Goal: Task Accomplishment & Management: Manage account settings

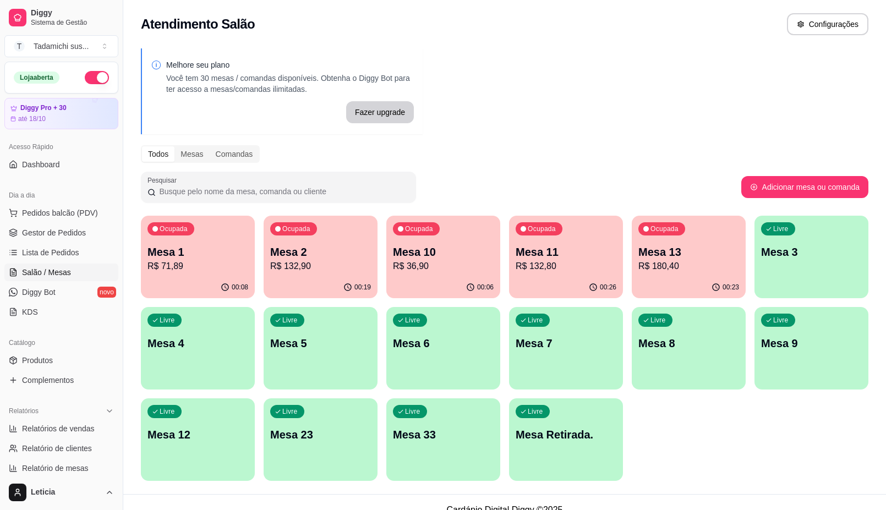
click at [592, 249] on p "Mesa 11" at bounding box center [566, 251] width 101 height 15
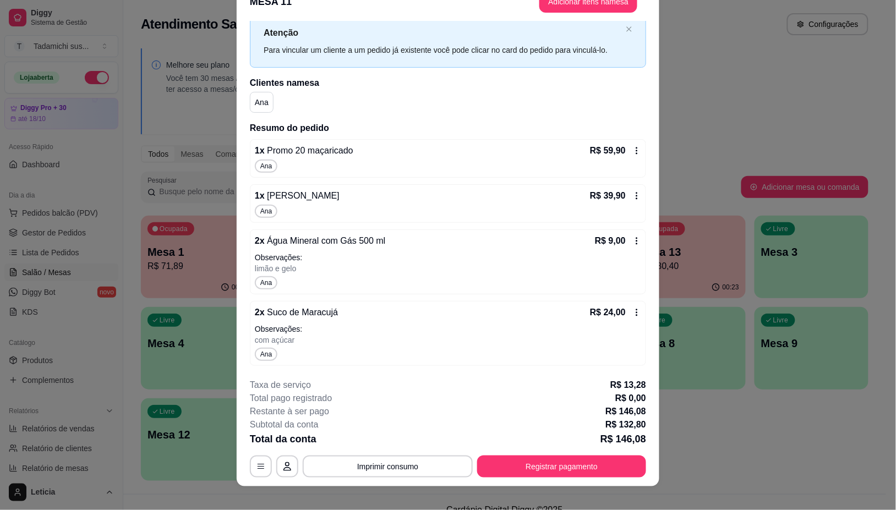
scroll to position [32, 0]
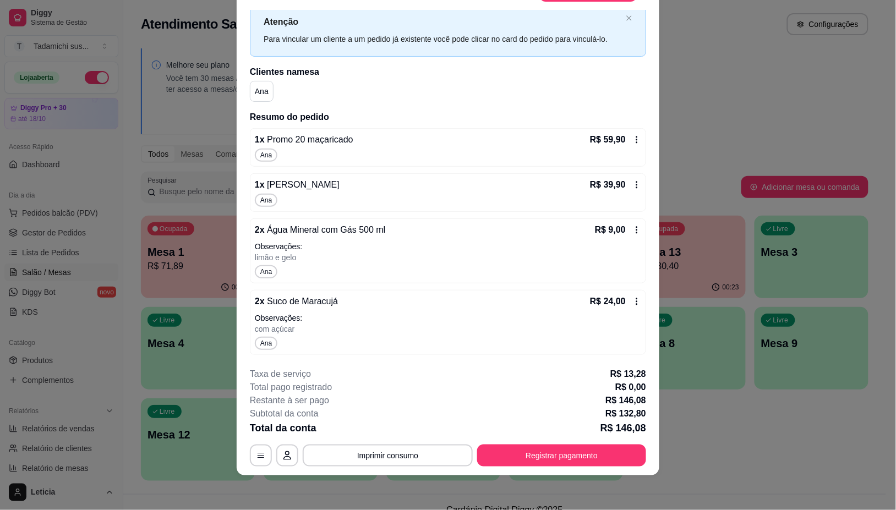
click at [632, 300] on icon at bounding box center [636, 301] width 9 height 9
click at [632, 229] on icon at bounding box center [636, 230] width 9 height 9
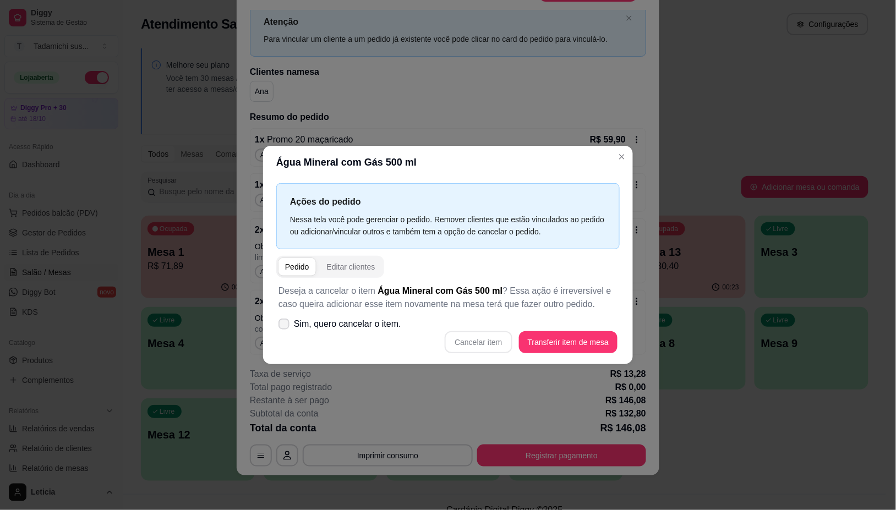
click at [281, 319] on span at bounding box center [283, 324] width 11 height 11
click at [281, 326] on input "Sim, quero cancelar o item." at bounding box center [281, 329] width 7 height 7
checkbox input "true"
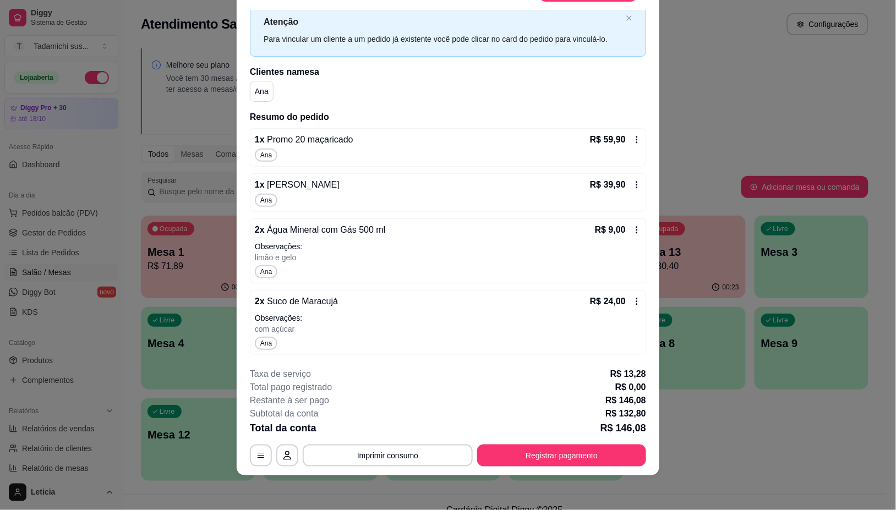
click at [632, 298] on icon at bounding box center [636, 301] width 9 height 9
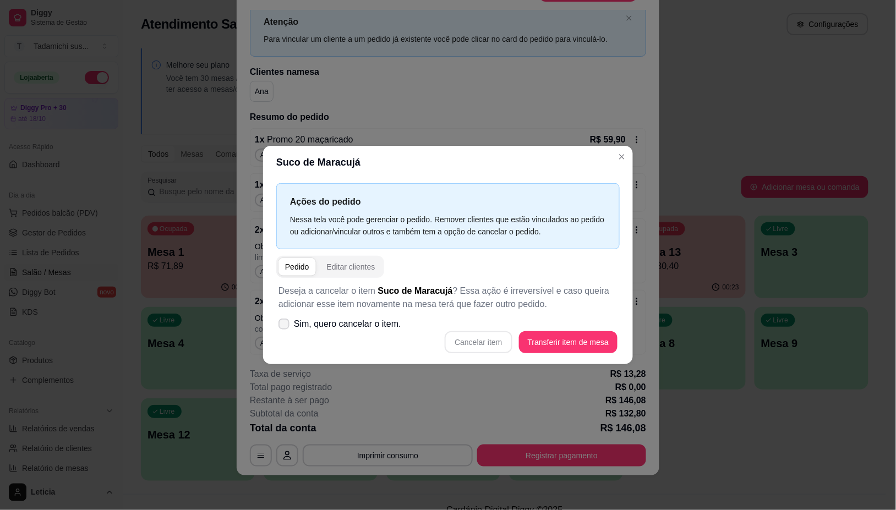
click at [303, 324] on span "Sim, quero cancelar o item." at bounding box center [347, 324] width 107 height 13
click at [285, 326] on input "Sim, quero cancelar o item." at bounding box center [281, 329] width 7 height 7
checkbox input "true"
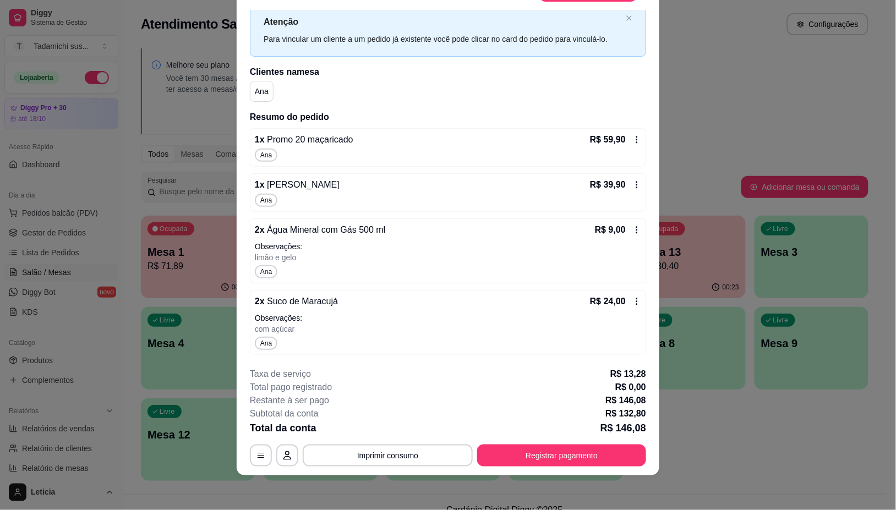
click at [632, 304] on icon at bounding box center [636, 301] width 9 height 9
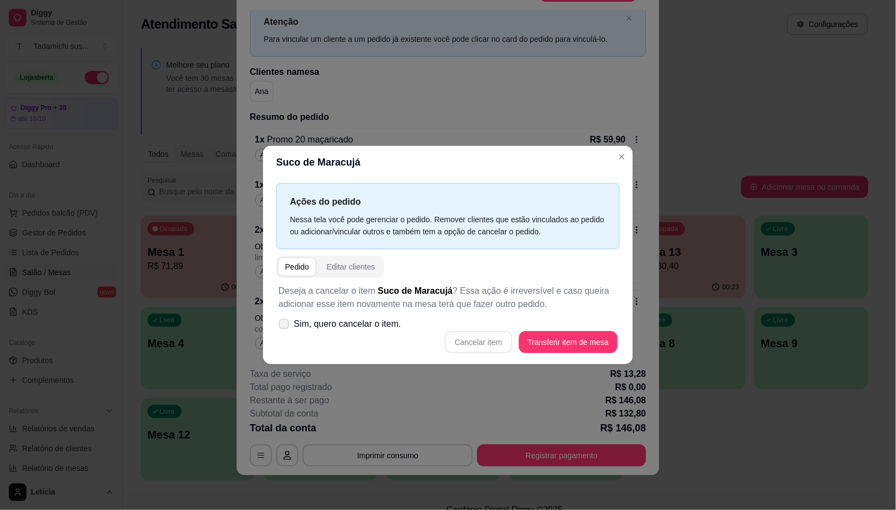
click at [279, 321] on span at bounding box center [284, 324] width 10 height 10
click at [278, 326] on input "Sim, quero cancelar o item." at bounding box center [281, 329] width 7 height 7
checkbox input "true"
click at [466, 345] on button "Cancelar item" at bounding box center [478, 341] width 65 height 21
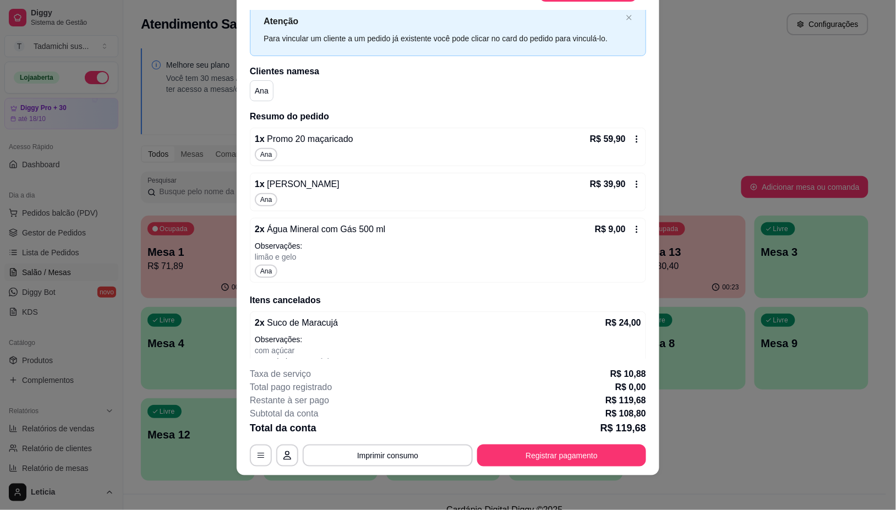
click at [632, 231] on icon at bounding box center [636, 229] width 9 height 9
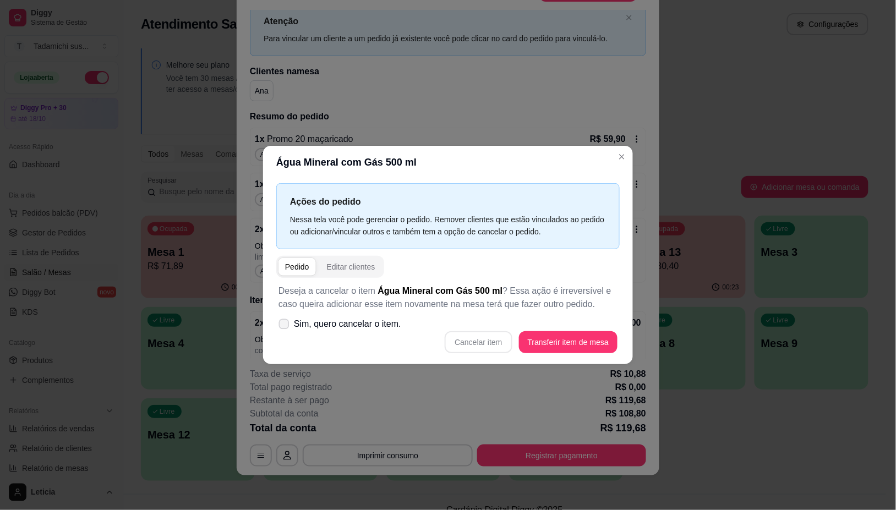
click at [289, 328] on label "Sim, quero cancelar o item." at bounding box center [340, 324] width 132 height 22
click at [285, 328] on input "Sim, quero cancelar o item." at bounding box center [281, 329] width 7 height 7
checkbox input "true"
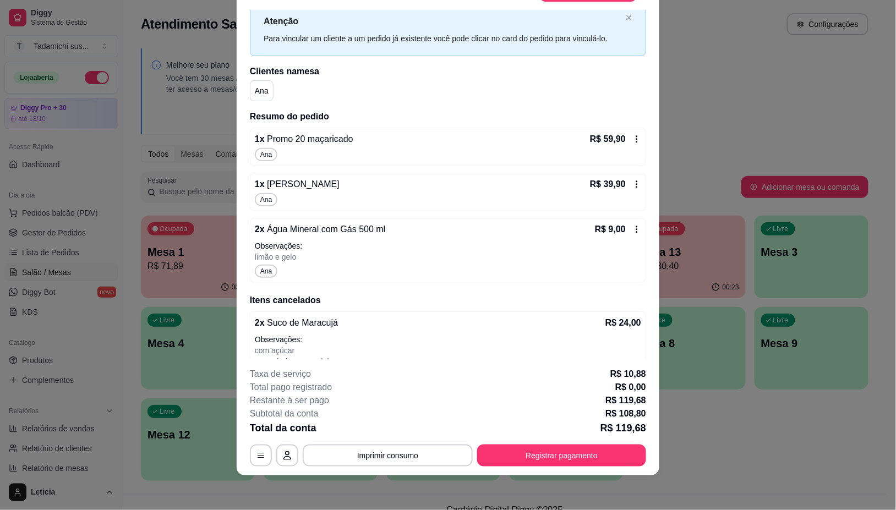
click at [632, 226] on icon at bounding box center [636, 229] width 9 height 9
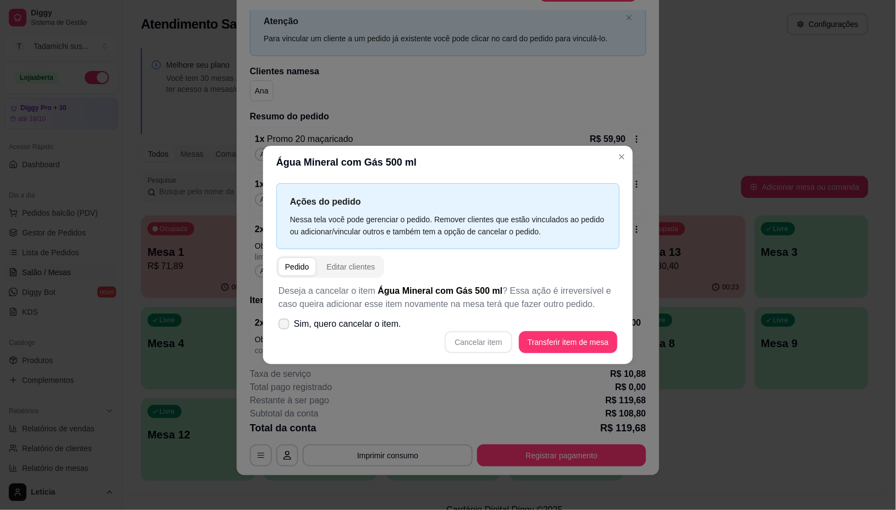
click at [285, 327] on icon at bounding box center [284, 324] width 9 height 7
click at [285, 327] on input "Sim, quero cancelar o item." at bounding box center [281, 329] width 7 height 7
checkbox input "true"
click at [454, 340] on button "Cancelar item" at bounding box center [478, 341] width 65 height 21
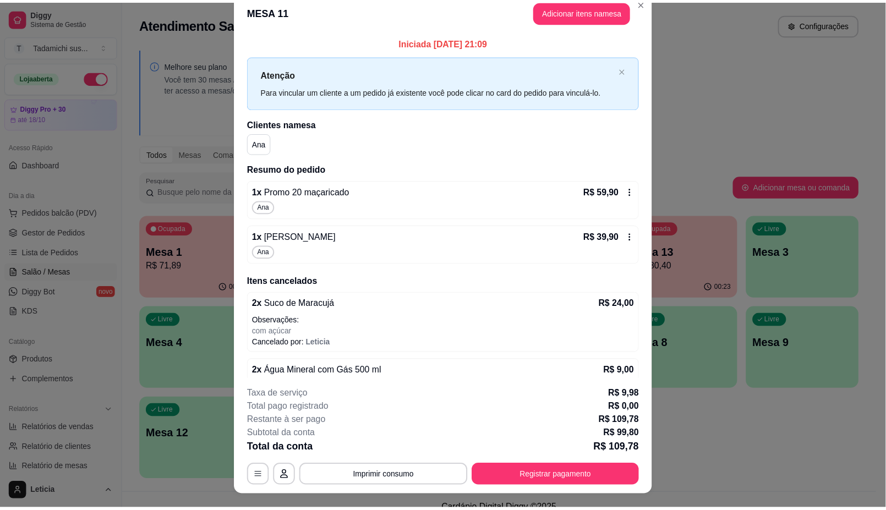
scroll to position [0, 0]
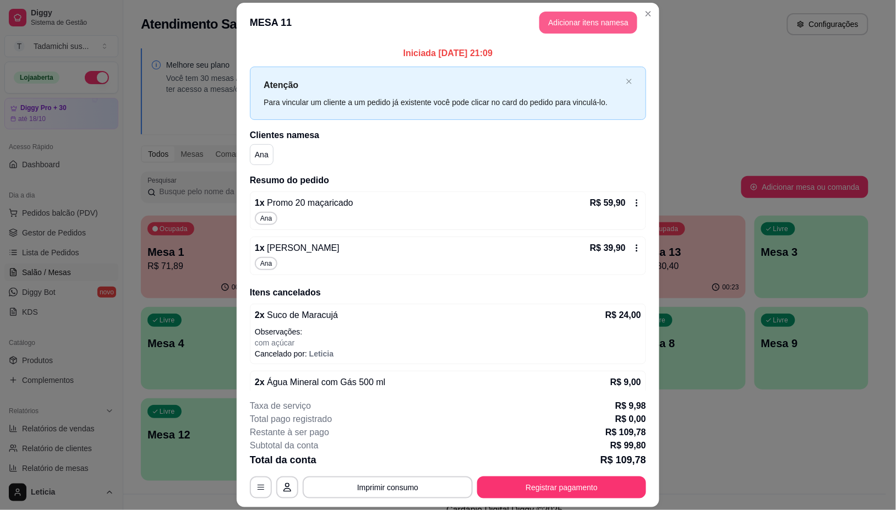
click at [568, 23] on button "Adicionar itens na mesa" at bounding box center [588, 23] width 98 height 22
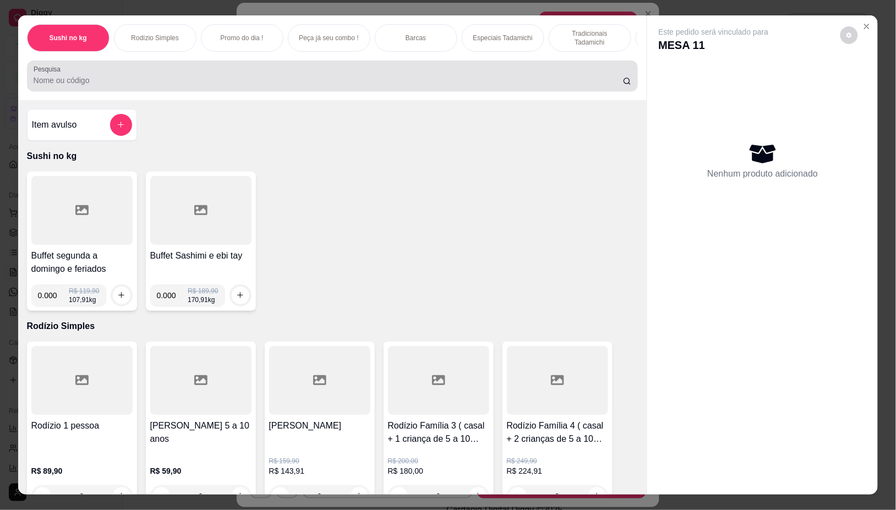
click at [168, 86] on input "Pesquisa" at bounding box center [328, 80] width 589 height 11
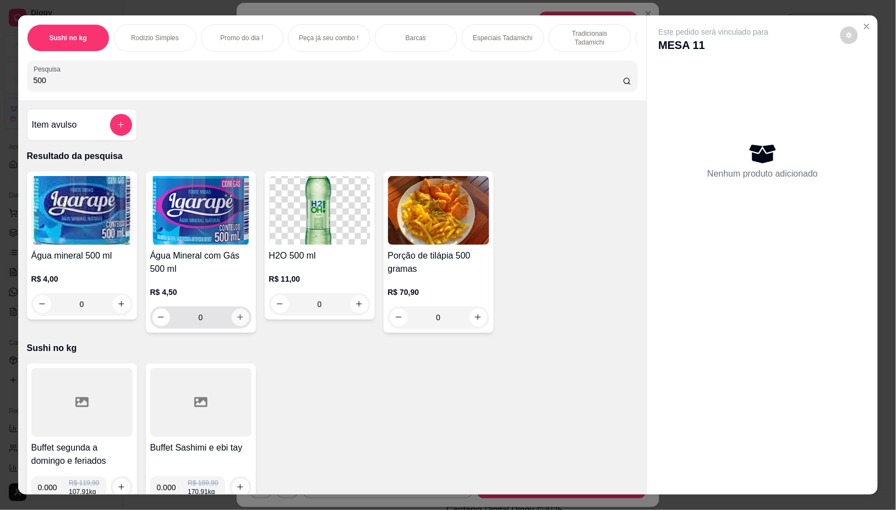
type input "500"
click at [236, 321] on icon "increase-product-quantity" at bounding box center [240, 317] width 8 height 8
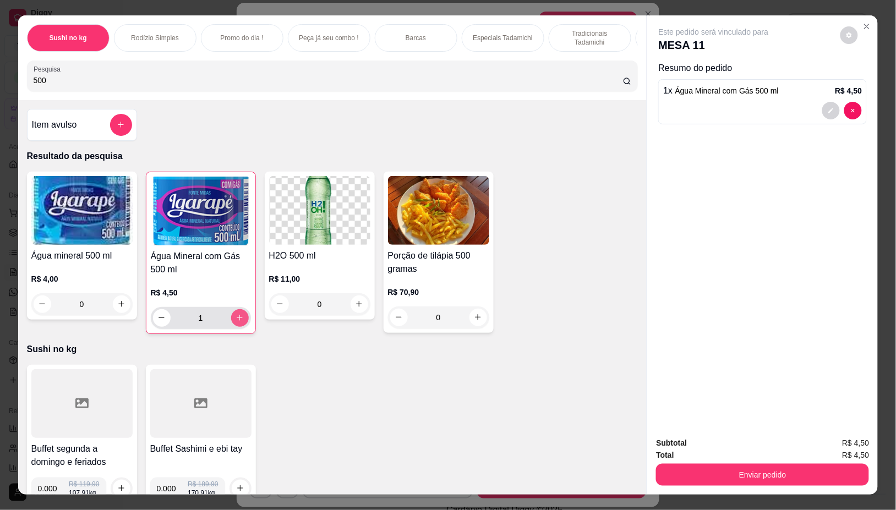
type input "1"
click at [0, 75] on div "Sushi no kg Rodízio Simples Promo do dia ! Peça já seu combo ! Barcas Especiais…" at bounding box center [448, 255] width 896 height 510
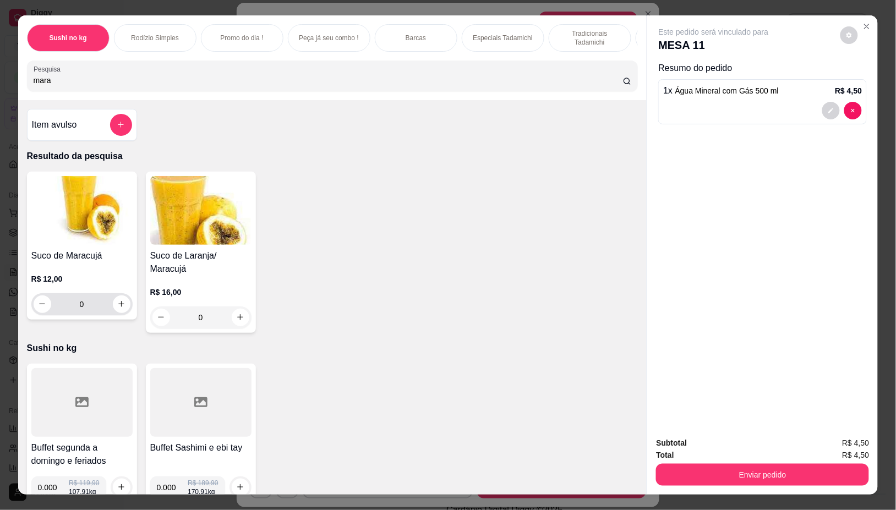
type input "mara"
click at [117, 308] on icon "increase-product-quantity" at bounding box center [121, 304] width 8 height 8
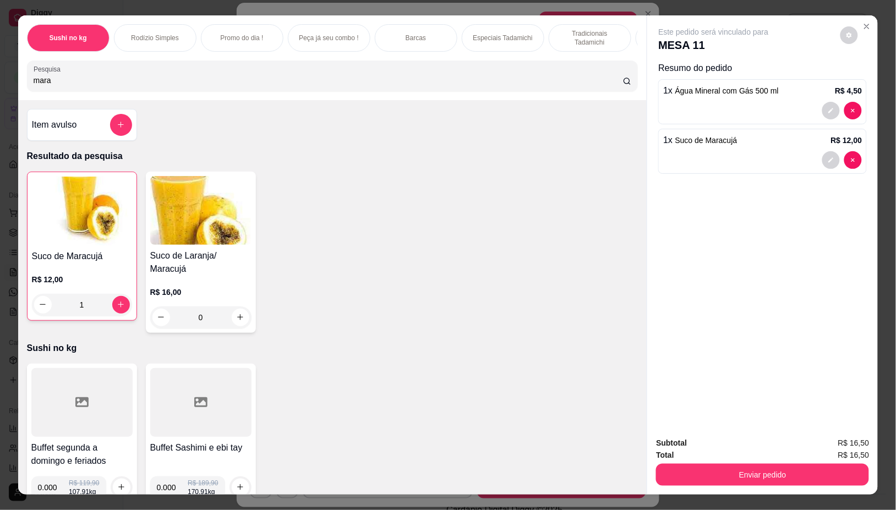
type input "1"
click at [765, 474] on button "Enviar pedido" at bounding box center [762, 474] width 206 height 21
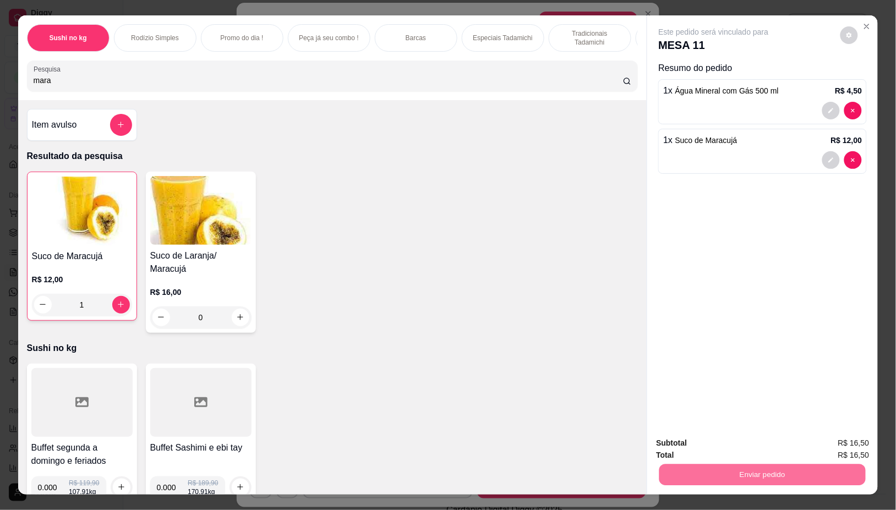
click at [827, 436] on button "Enviar pedido" at bounding box center [840, 443] width 62 height 21
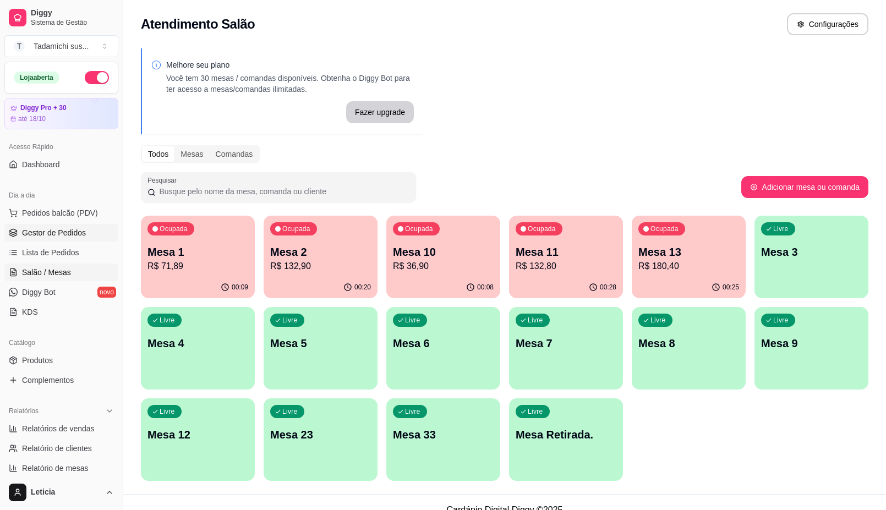
click at [50, 237] on span "Gestor de Pedidos" at bounding box center [54, 232] width 64 height 11
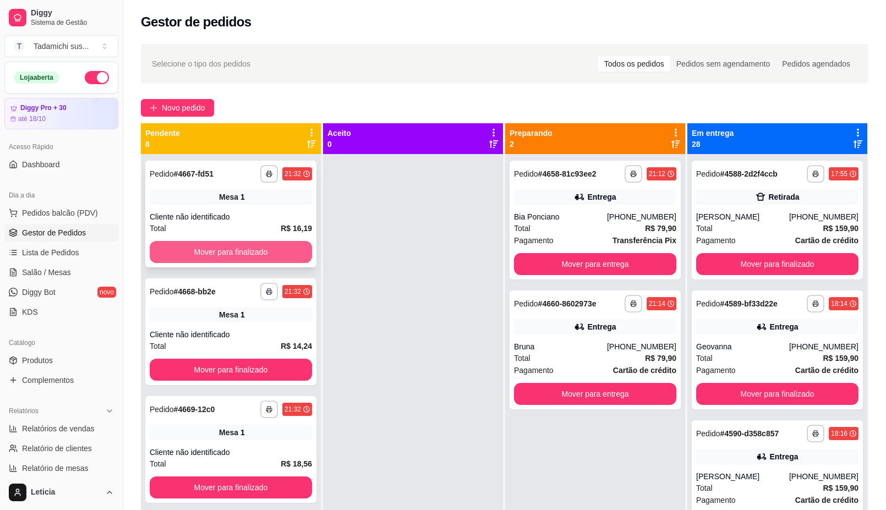
click at [256, 250] on button "Mover para finalizado" at bounding box center [231, 252] width 162 height 22
click at [264, 246] on button "Mover para finalizado" at bounding box center [230, 252] width 157 height 21
click at [265, 247] on button "Mover para finalizado" at bounding box center [231, 252] width 162 height 22
click at [265, 247] on button "Mover para finalizado" at bounding box center [230, 252] width 157 height 21
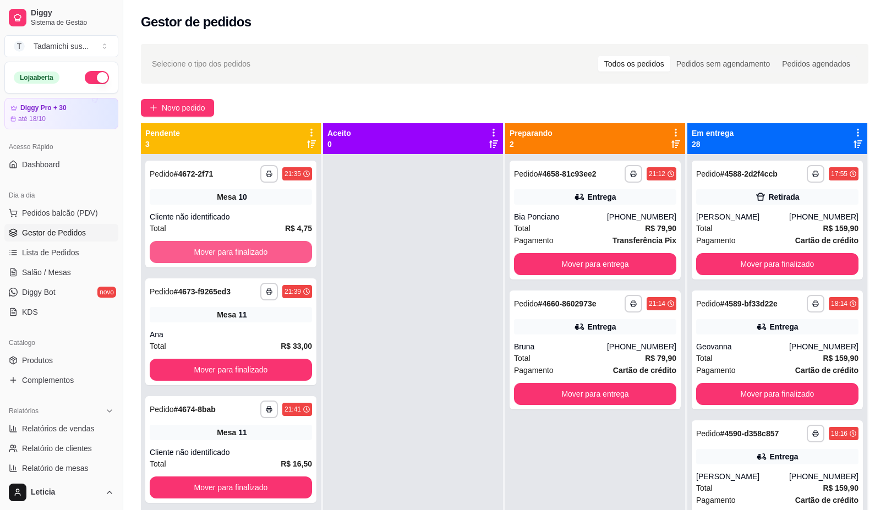
click at [265, 247] on button "Mover para finalizado" at bounding box center [231, 252] width 162 height 22
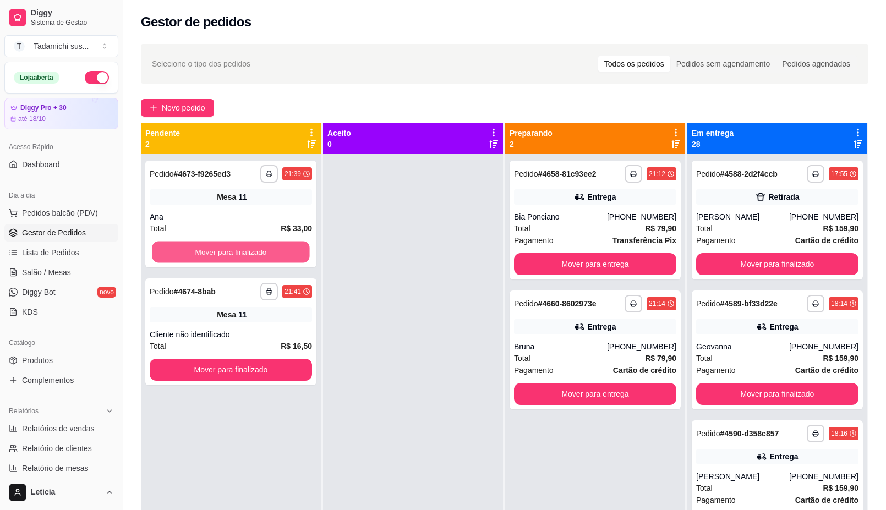
click at [265, 247] on button "Mover para finalizado" at bounding box center [230, 252] width 157 height 21
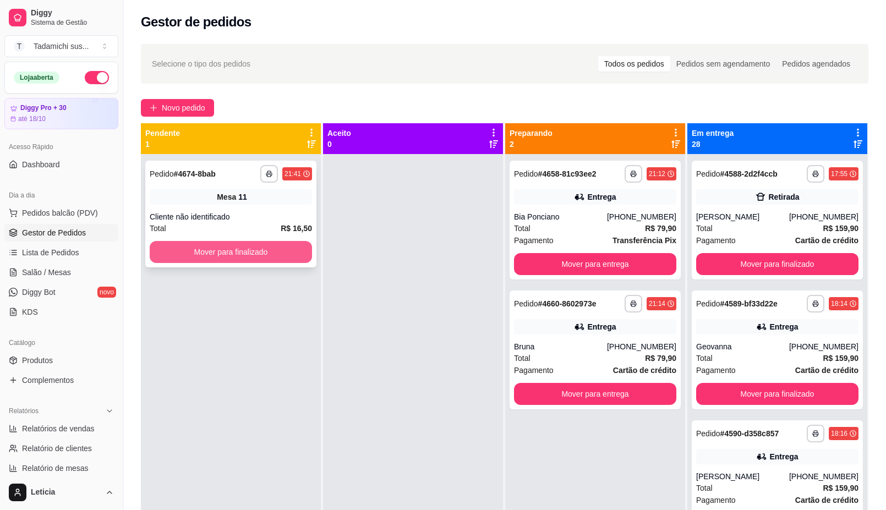
click at [265, 246] on button "Mover para finalizado" at bounding box center [231, 252] width 162 height 22
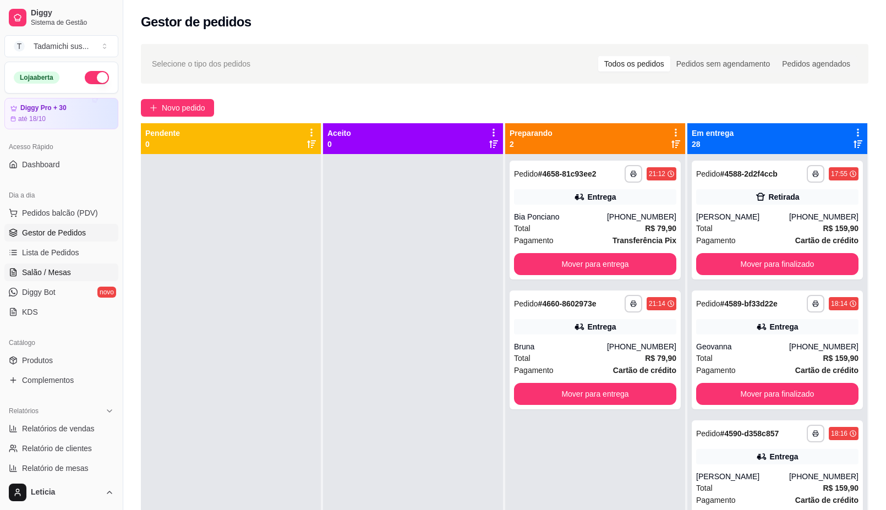
click at [36, 273] on span "Salão / Mesas" at bounding box center [46, 272] width 49 height 11
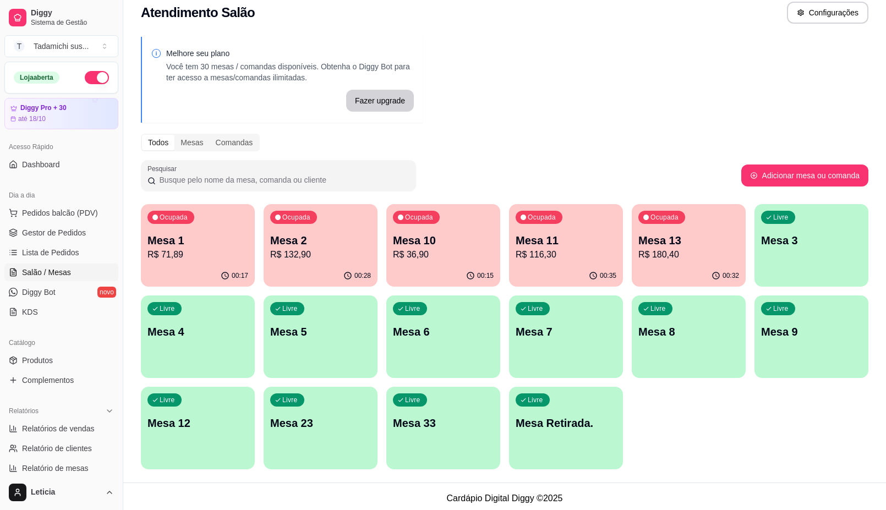
scroll to position [15, 0]
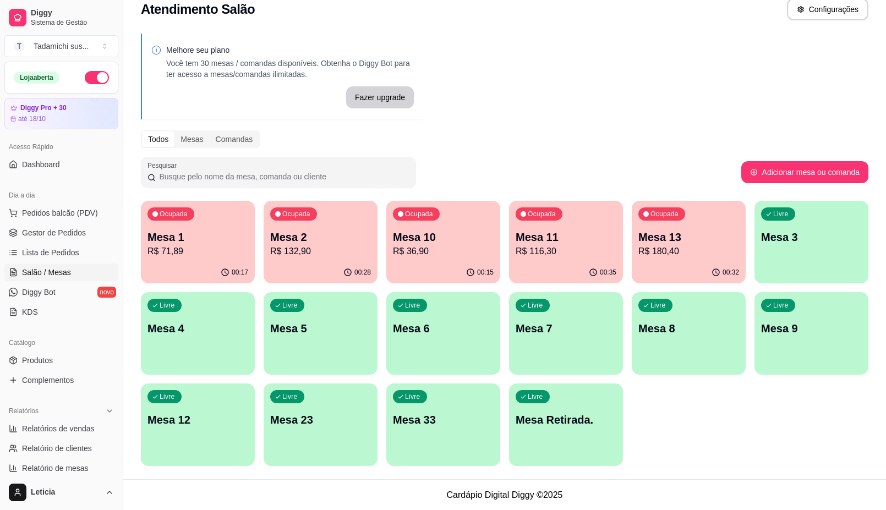
click at [65, 269] on span "Salão / Mesas" at bounding box center [46, 272] width 49 height 11
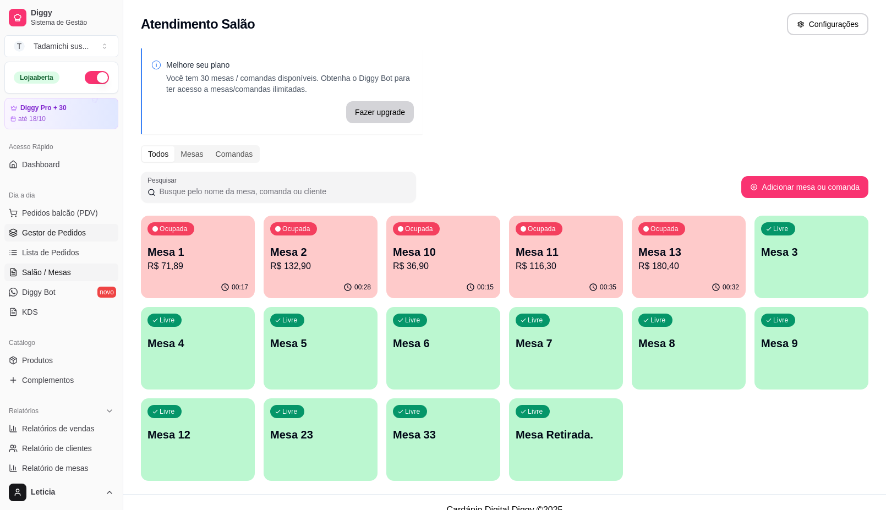
click at [64, 237] on span "Gestor de Pedidos" at bounding box center [54, 232] width 64 height 11
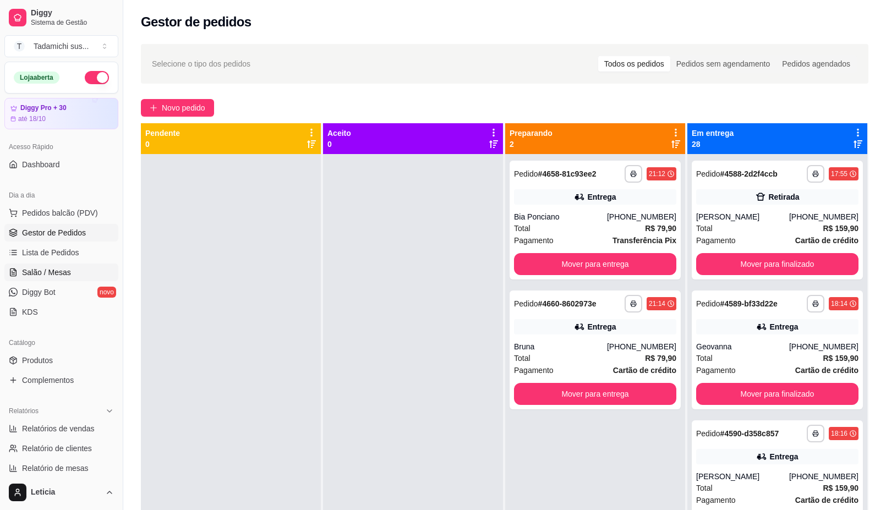
click at [56, 271] on span "Salão / Mesas" at bounding box center [46, 272] width 49 height 11
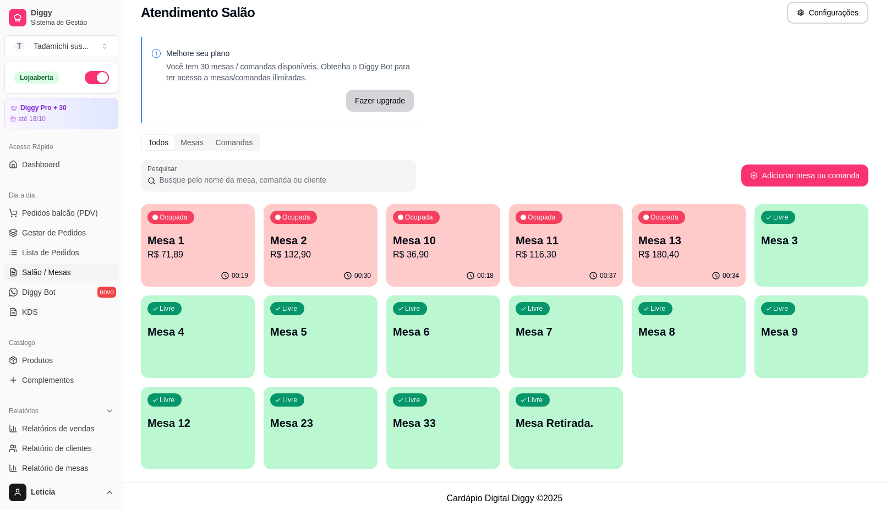
scroll to position [15, 0]
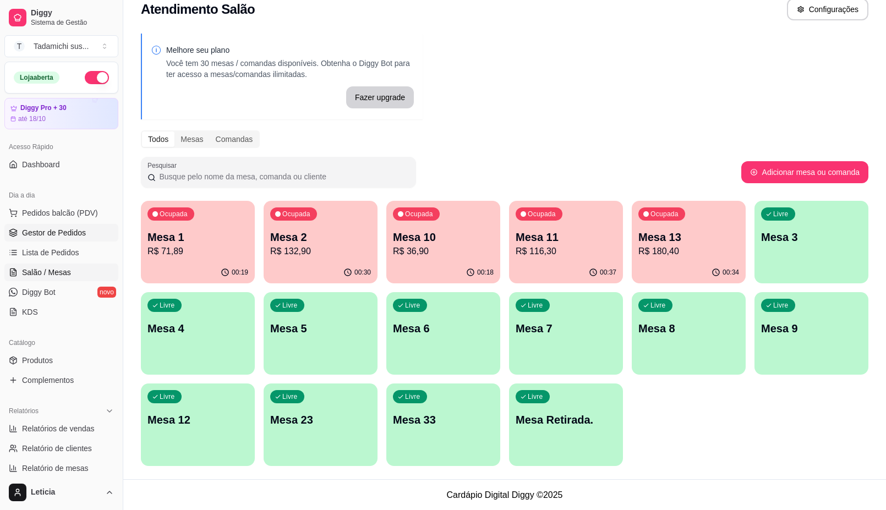
click at [53, 240] on link "Gestor de Pedidos" at bounding box center [61, 233] width 114 height 18
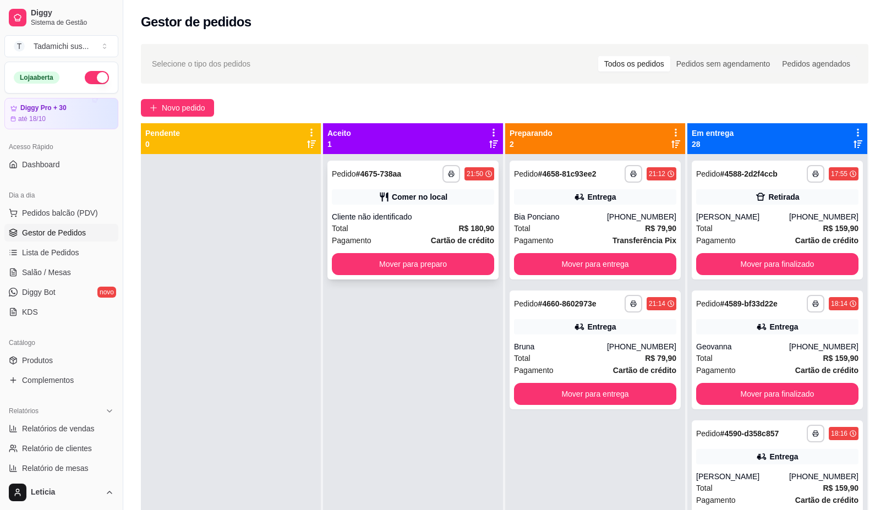
click at [402, 248] on div "**********" at bounding box center [412, 220] width 171 height 119
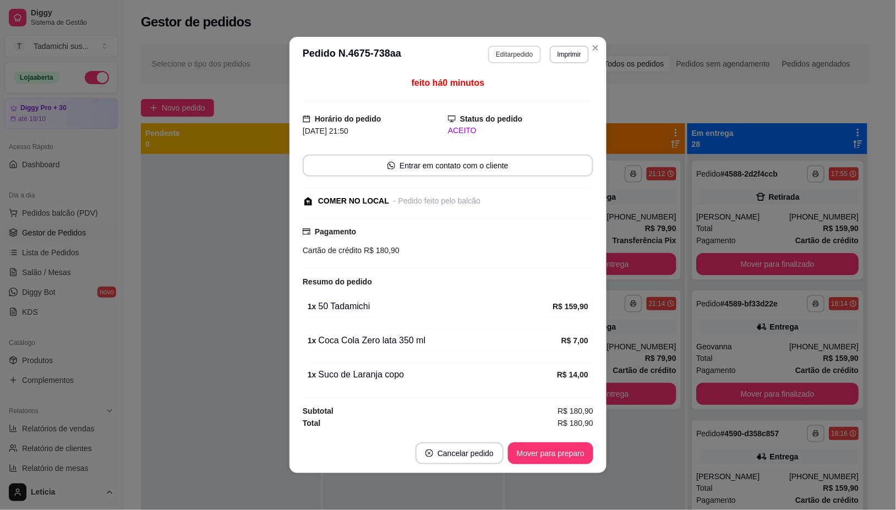
click at [515, 47] on button "Editar pedido" at bounding box center [514, 55] width 52 height 18
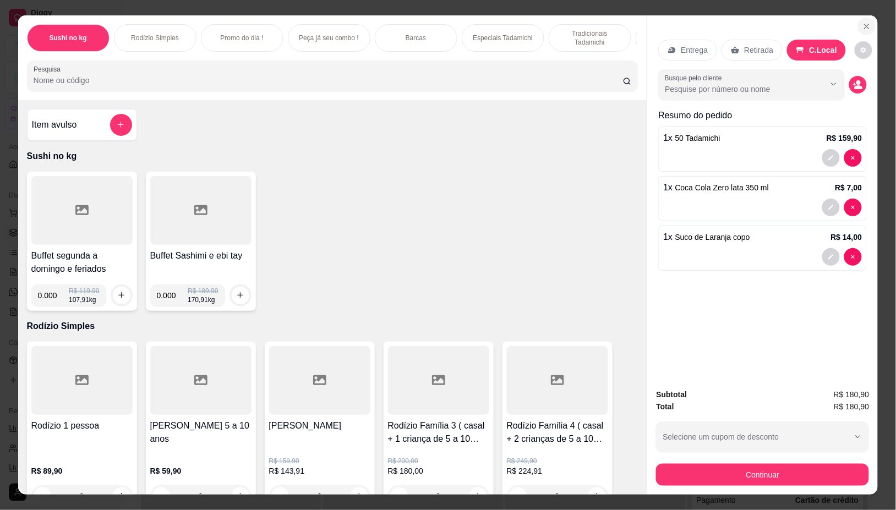
drag, startPoint x: 866, startPoint y: 10, endPoint x: 866, endPoint y: 18, distance: 7.7
click at [866, 15] on div "Entrega Retirada C.Local Busque pelo cliente Resumo do pedido 1 x 50 Tadamichi …" at bounding box center [762, 197] width 231 height 364
click at [866, 22] on icon "Close" at bounding box center [866, 26] width 9 height 9
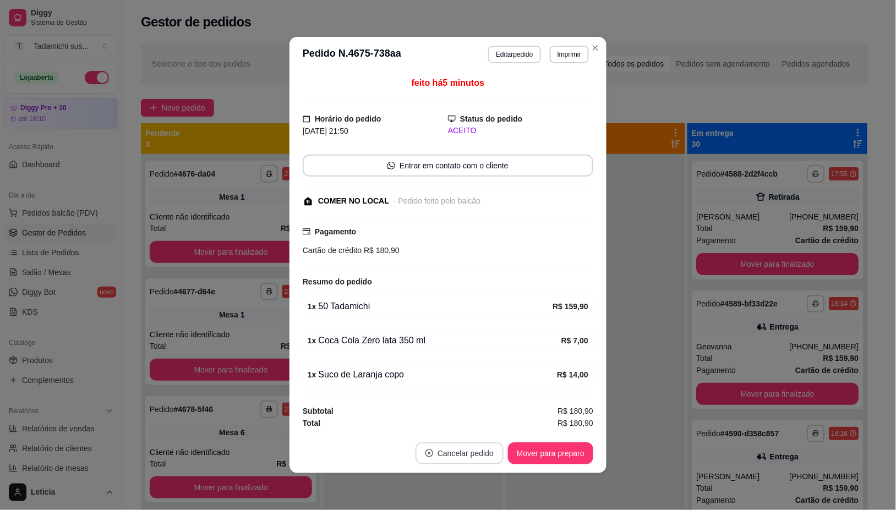
click at [468, 452] on button "Cancelar pedido" at bounding box center [459, 453] width 88 height 22
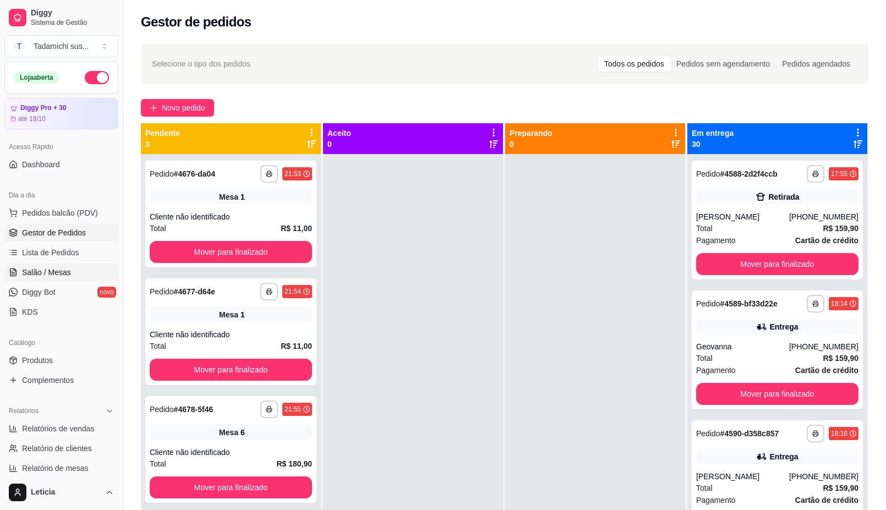
click at [45, 268] on span "Salão / Mesas" at bounding box center [46, 272] width 49 height 11
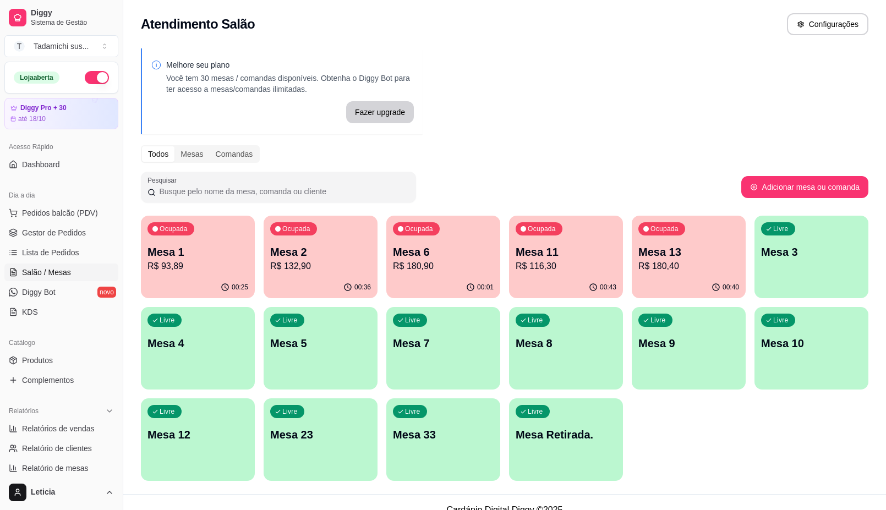
click at [648, 285] on div "00:40" at bounding box center [689, 287] width 114 height 21
click at [67, 237] on span "Gestor de Pedidos" at bounding box center [54, 232] width 64 height 11
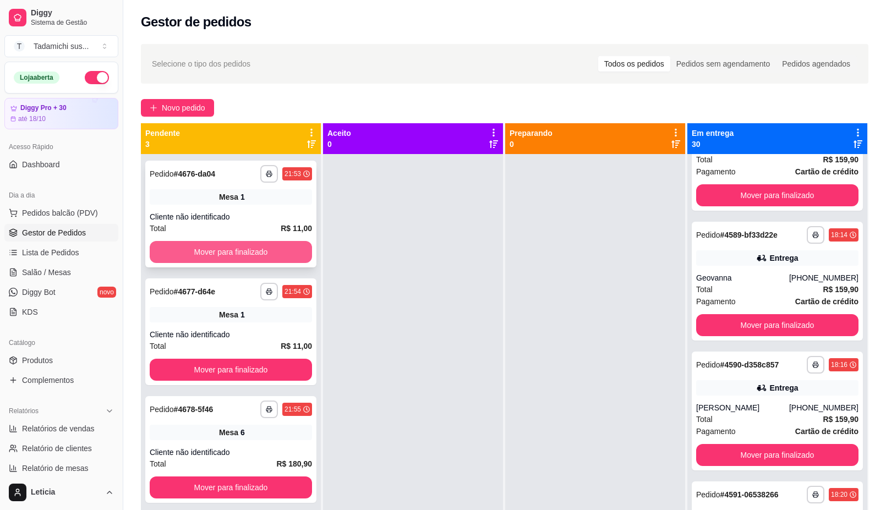
click at [237, 251] on button "Mover para finalizado" at bounding box center [231, 252] width 162 height 22
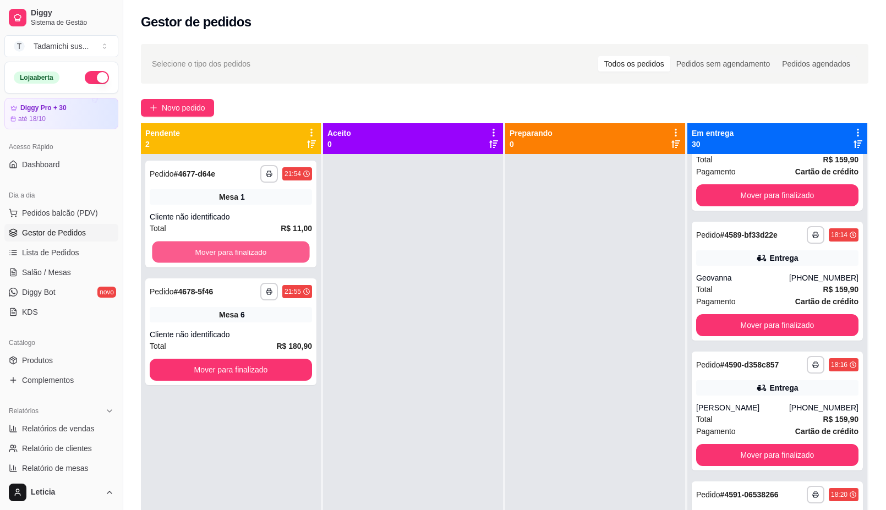
click at [237, 250] on button "Mover para finalizado" at bounding box center [230, 252] width 157 height 21
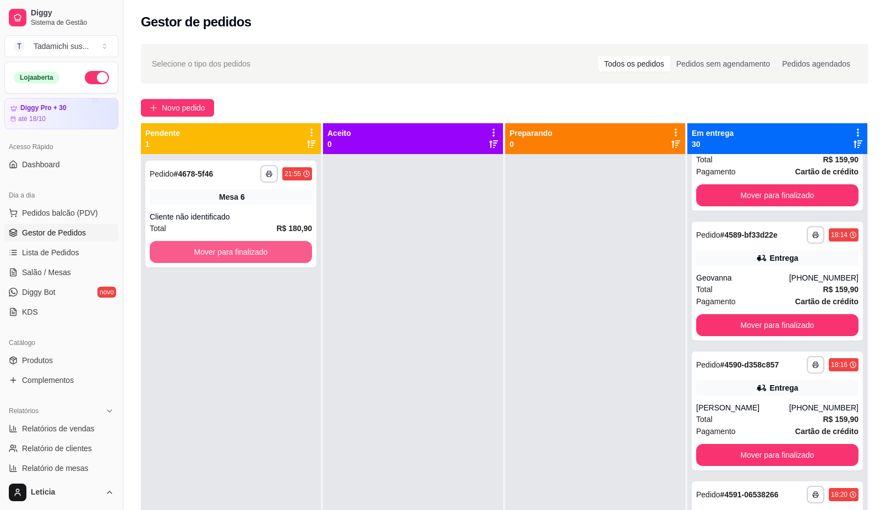
click at [237, 251] on button "Mover para finalizado" at bounding box center [231, 252] width 162 height 22
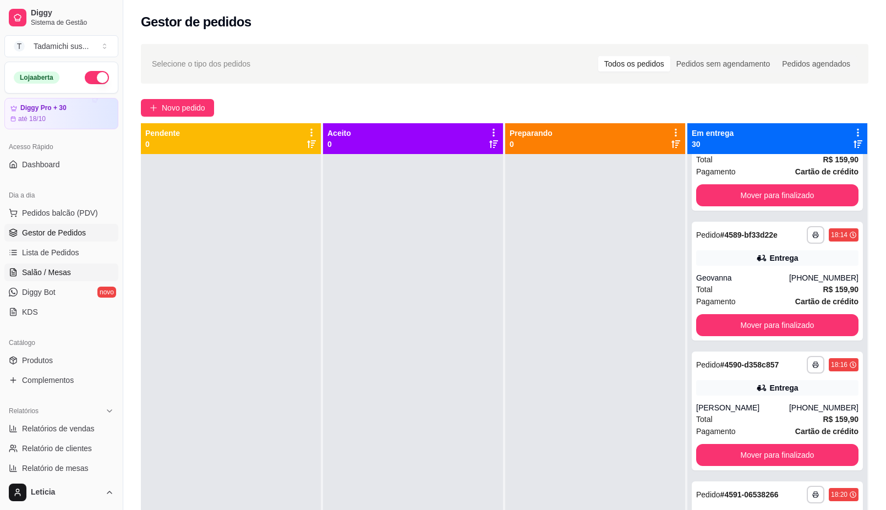
click at [66, 271] on span "Salão / Mesas" at bounding box center [46, 272] width 49 height 11
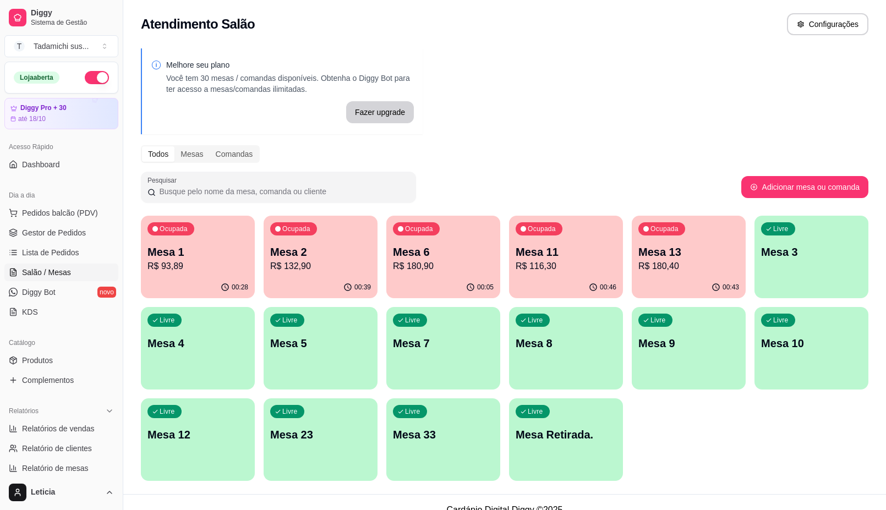
click at [205, 242] on div "Ocupada Mesa 1 R$ 93,89" at bounding box center [198, 246] width 114 height 61
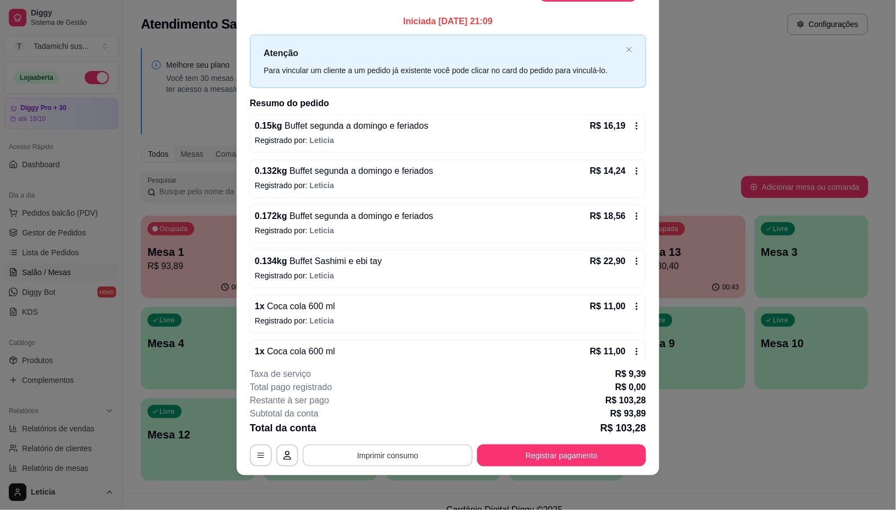
click at [392, 458] on button "Imprimir consumo" at bounding box center [388, 456] width 170 height 22
click at [406, 427] on button "IMPRESSORA LG" at bounding box center [385, 431] width 85 height 18
click at [408, 455] on button "Imprimir consumo" at bounding box center [388, 456] width 170 height 22
click at [412, 405] on button "IMPRESSORA HAYOM" at bounding box center [385, 409] width 85 height 18
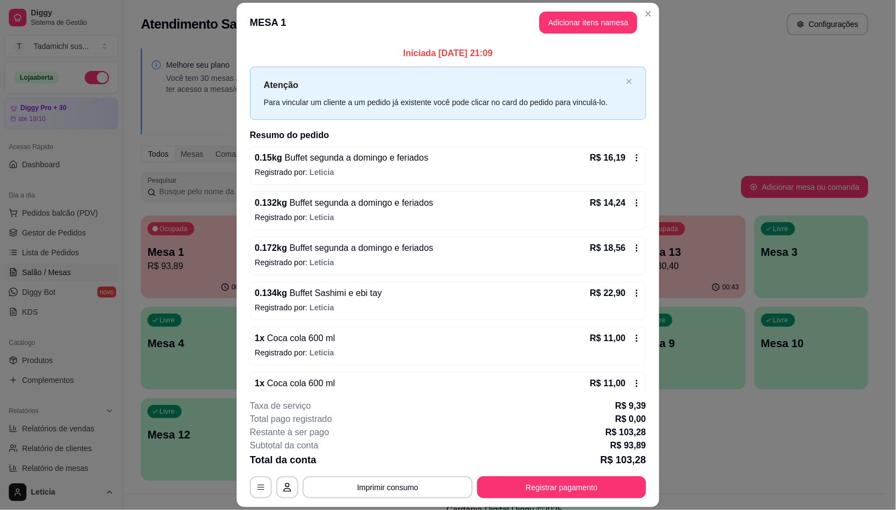
click at [648, 22] on header "MESA 1 Adicionar itens na mesa" at bounding box center [448, 23] width 423 height 40
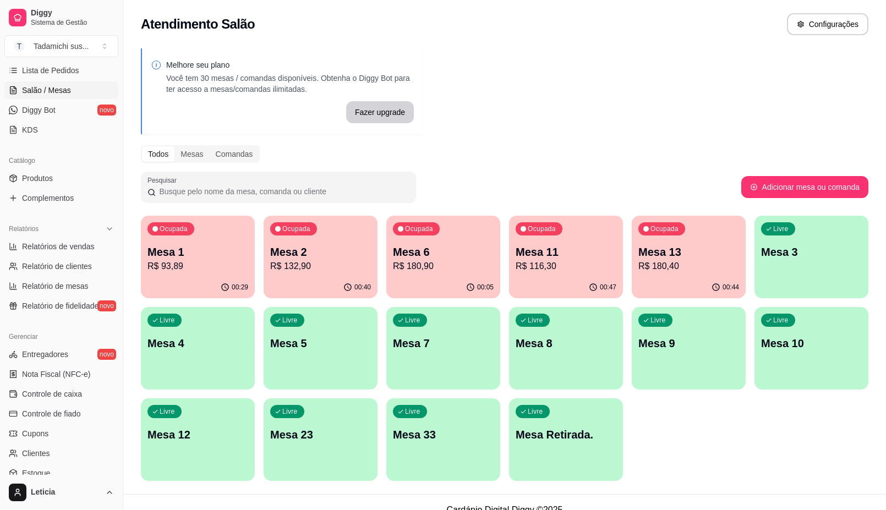
scroll to position [275, 0]
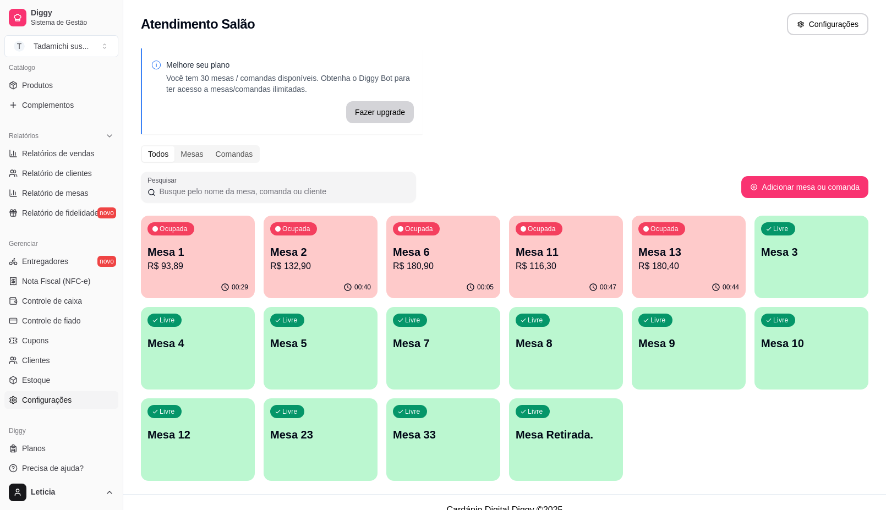
click at [42, 402] on span "Configurações" at bounding box center [47, 400] width 50 height 11
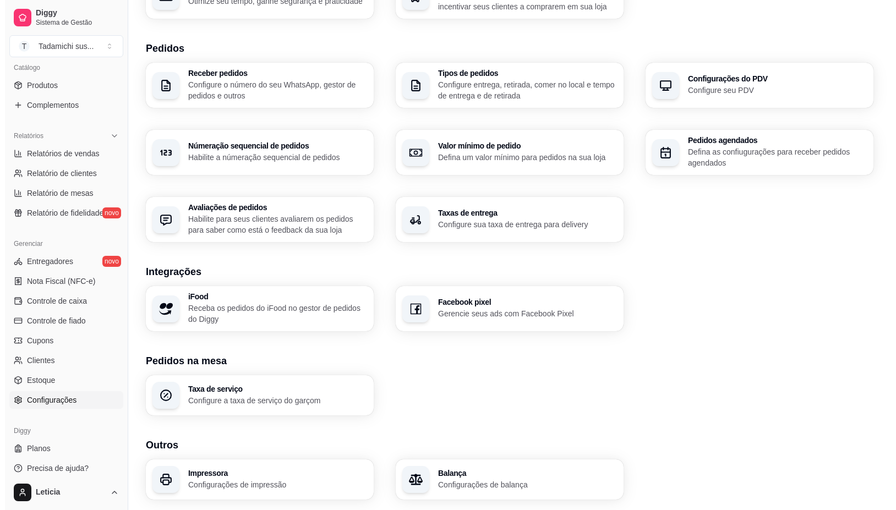
scroll to position [260, 0]
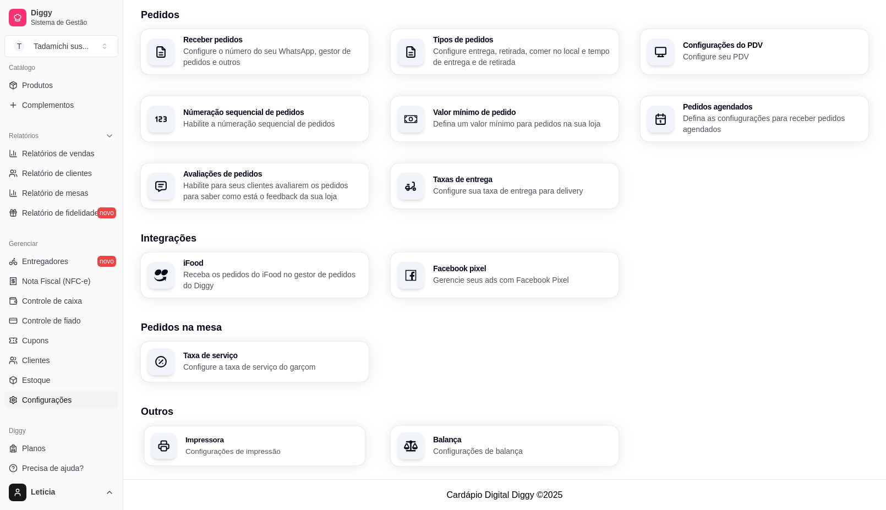
click at [238, 450] on p "Configurações de impressão" at bounding box center [271, 451] width 173 height 10
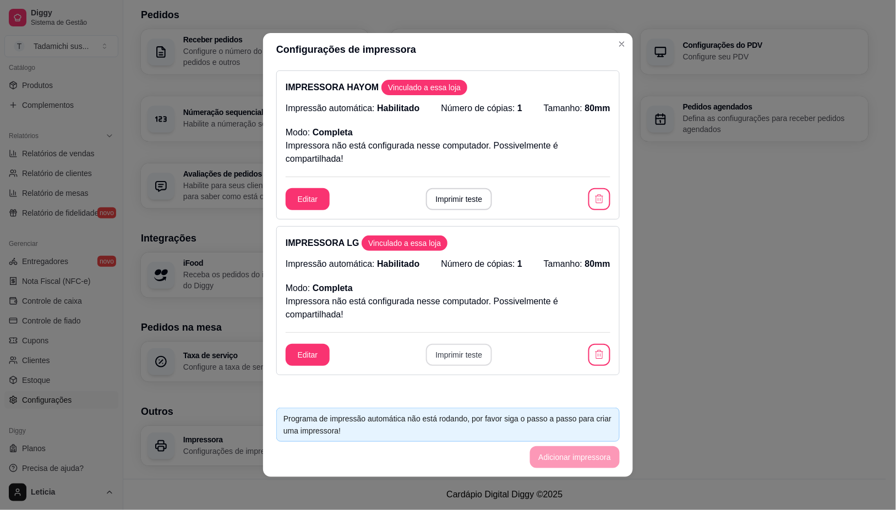
click at [468, 353] on button "Imprimir teste" at bounding box center [459, 355] width 67 height 22
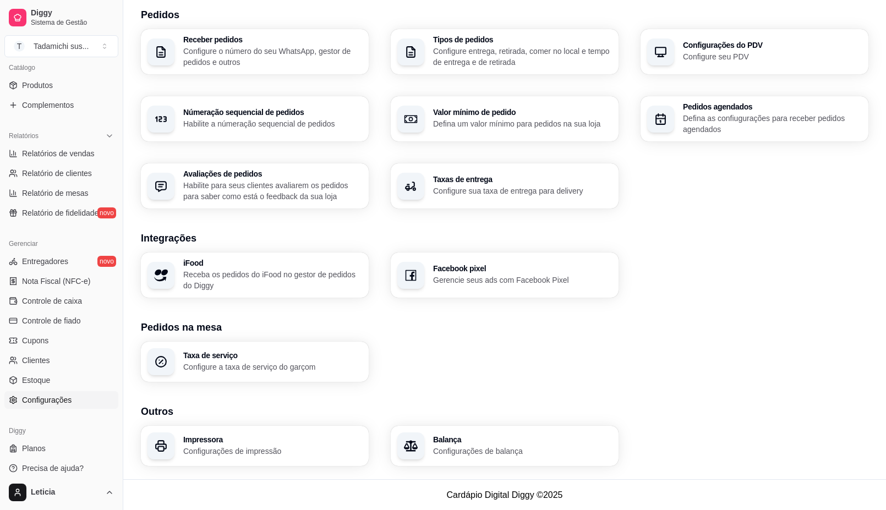
click at [223, 437] on h3 "Impressora" at bounding box center [272, 440] width 179 height 8
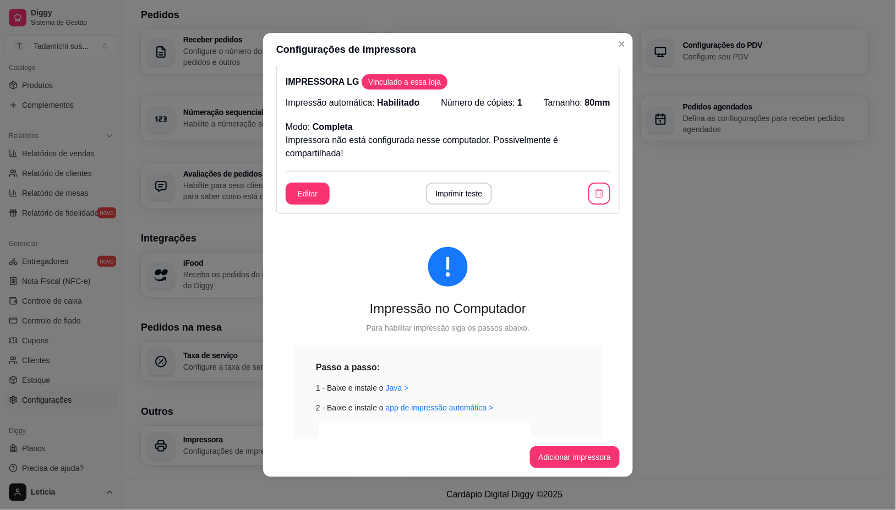
scroll to position [344, 0]
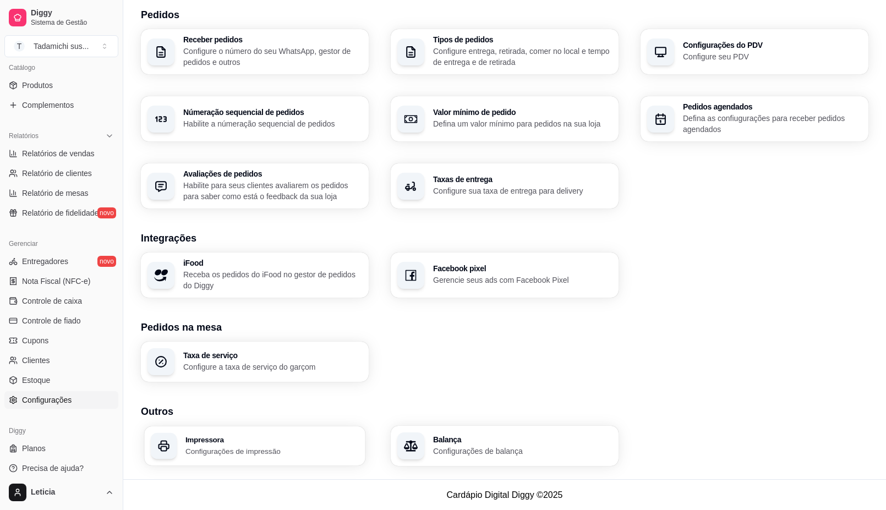
click at [215, 441] on h3 "Impressora" at bounding box center [271, 440] width 173 height 8
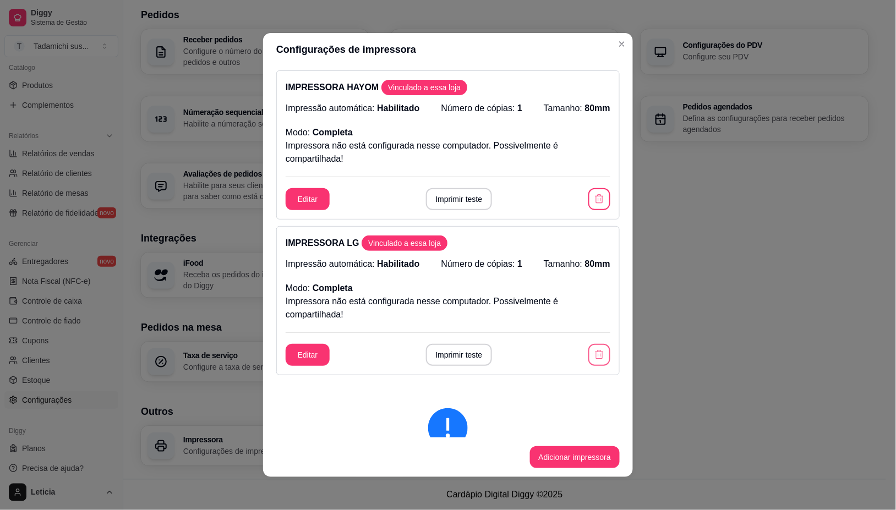
click at [593, 357] on button "button" at bounding box center [599, 355] width 22 height 22
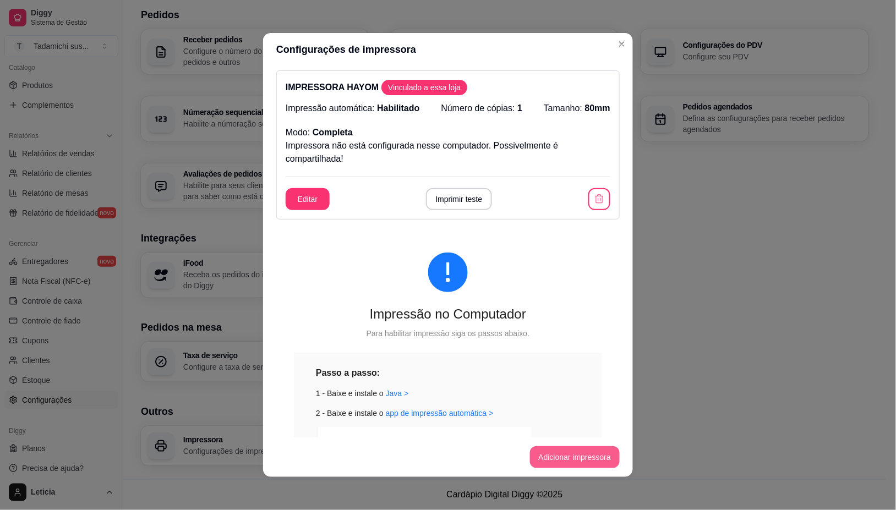
click at [572, 460] on button "Adicionar impressora" at bounding box center [575, 457] width 90 height 22
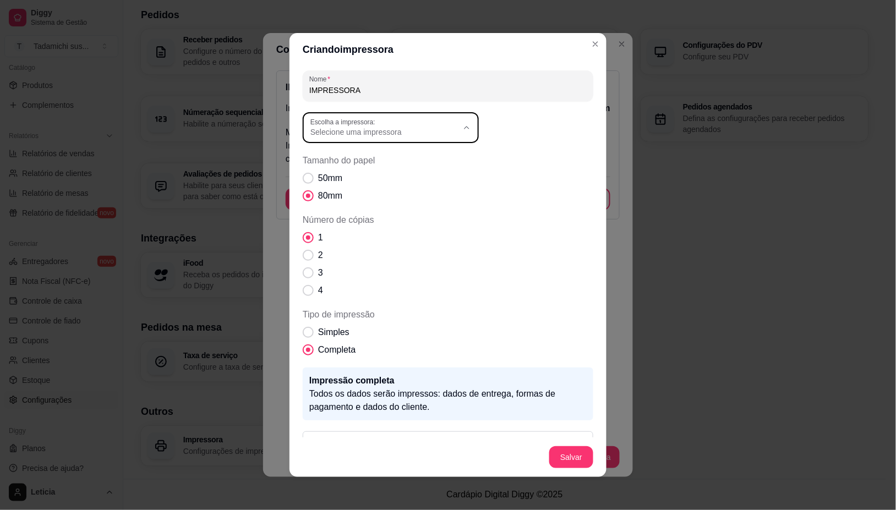
click at [462, 130] on icon "button" at bounding box center [466, 127] width 9 height 9
click at [366, 249] on span "EPSON TM-T20 Receipt" at bounding box center [380, 248] width 141 height 10
type input "EPSON TM-T20 Receipt"
select select "EPSON TM-T20 Receipt"
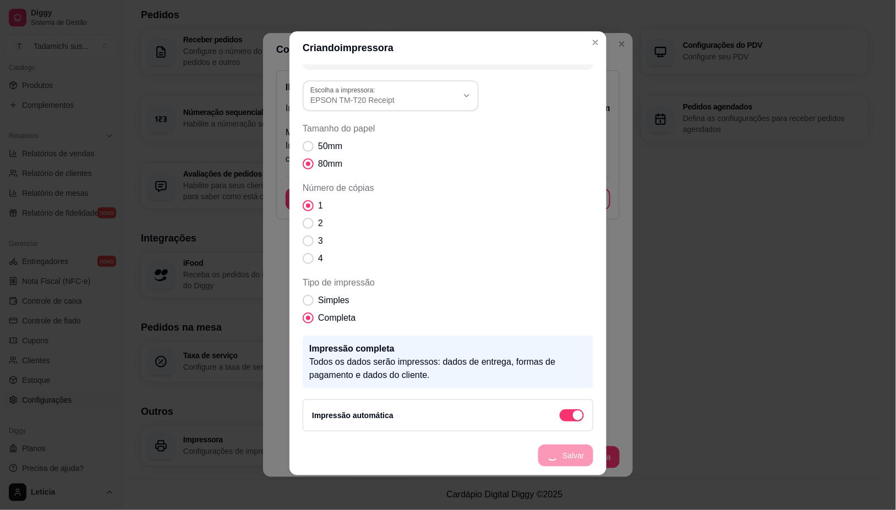
scroll to position [0, 0]
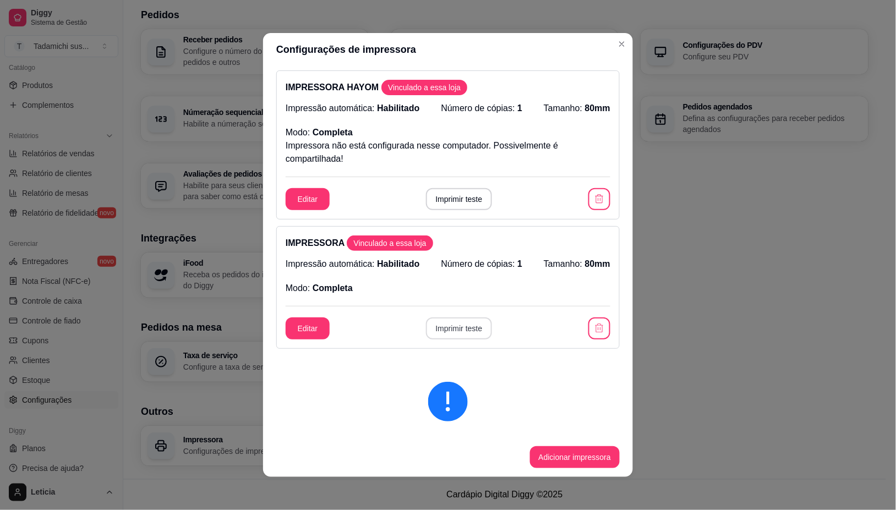
click at [446, 321] on button "Imprimir teste" at bounding box center [459, 329] width 67 height 22
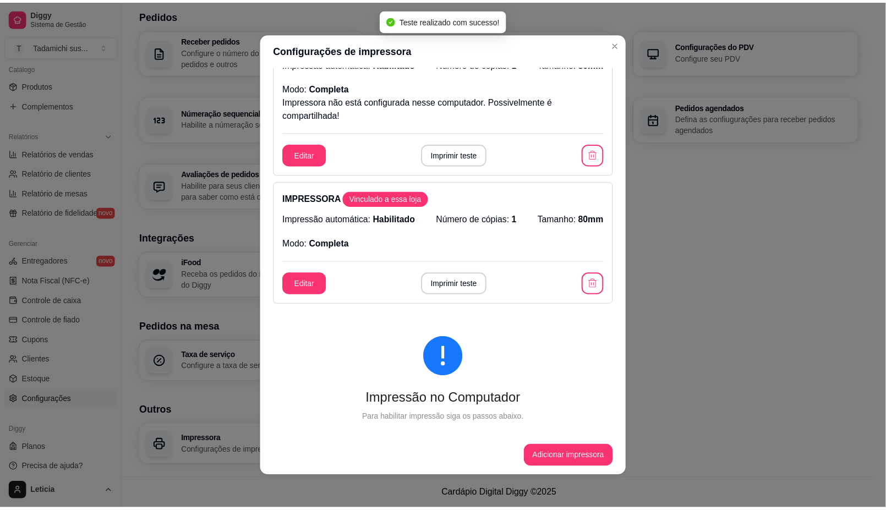
scroll to position [69, 0]
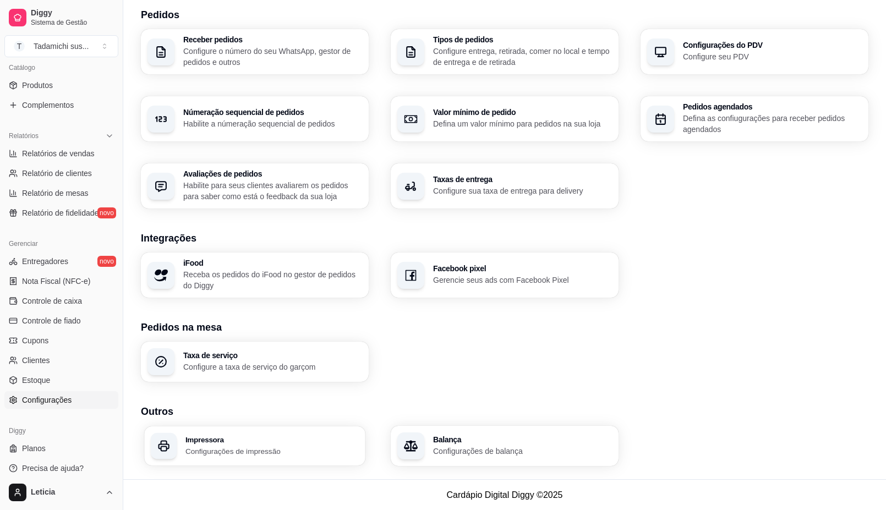
click at [196, 443] on h3 "Impressora" at bounding box center [271, 440] width 173 height 8
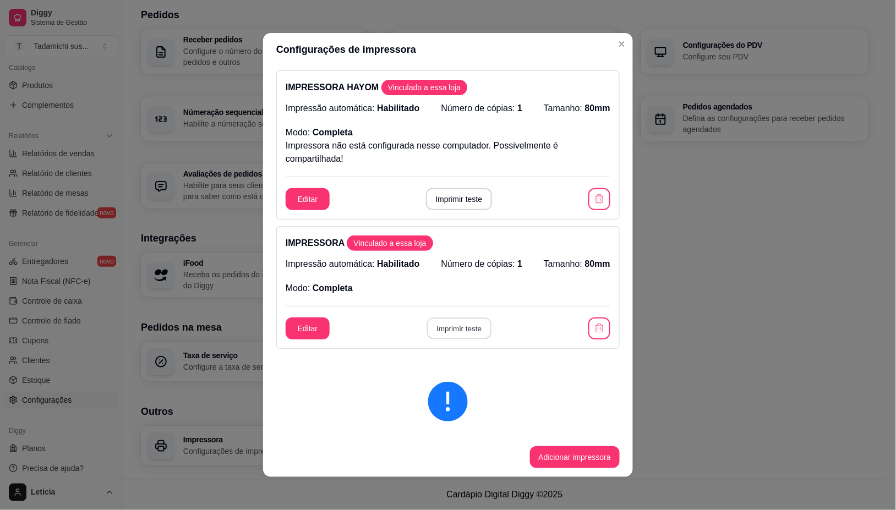
click at [432, 326] on button "Imprimir teste" at bounding box center [458, 328] width 64 height 21
click at [315, 331] on button "Editar" at bounding box center [308, 329] width 44 height 22
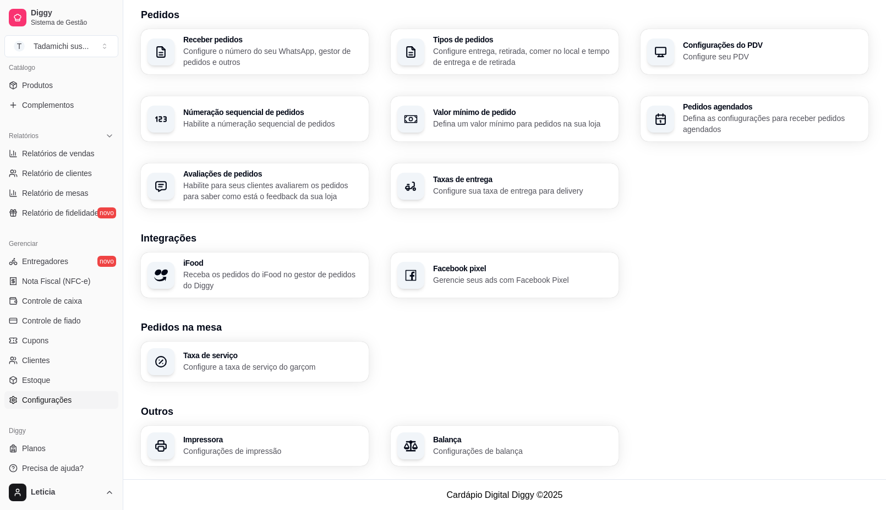
click at [243, 446] on p "Configurações de impressão" at bounding box center [272, 451] width 179 height 11
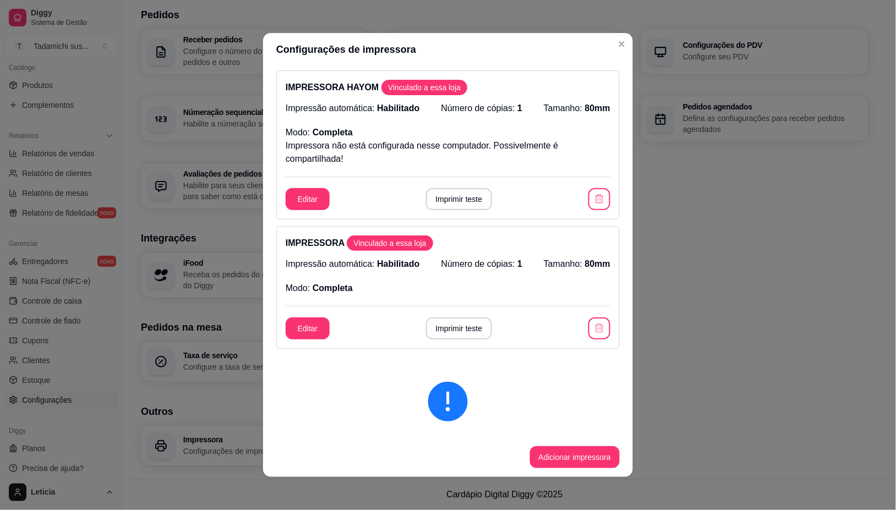
drag, startPoint x: 589, startPoint y: 341, endPoint x: 590, endPoint y: 336, distance: 5.7
click at [590, 338] on div "IMPRESSORA Vinculado a essa loja Impressão automática: Habilitado Número de cóp…" at bounding box center [447, 287] width 343 height 123
click at [592, 328] on button "button" at bounding box center [599, 329] width 22 height 22
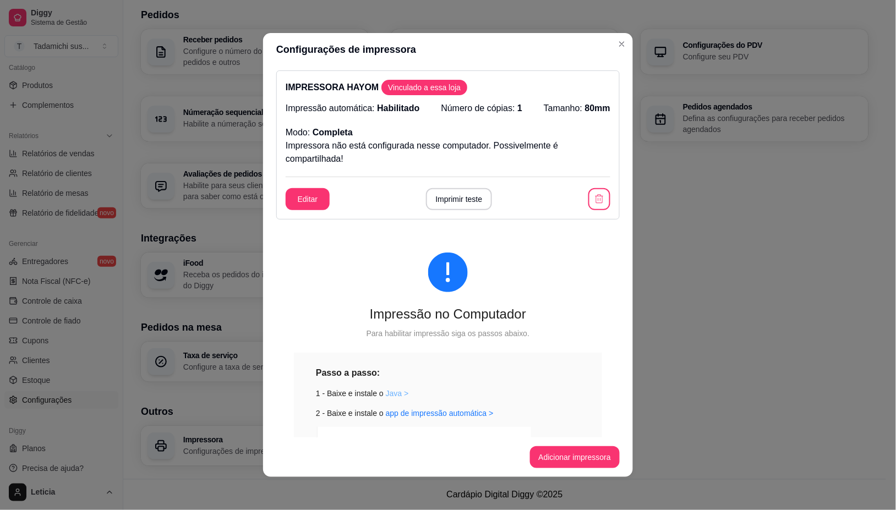
click at [387, 395] on link "Java >" at bounding box center [397, 393] width 23 height 9
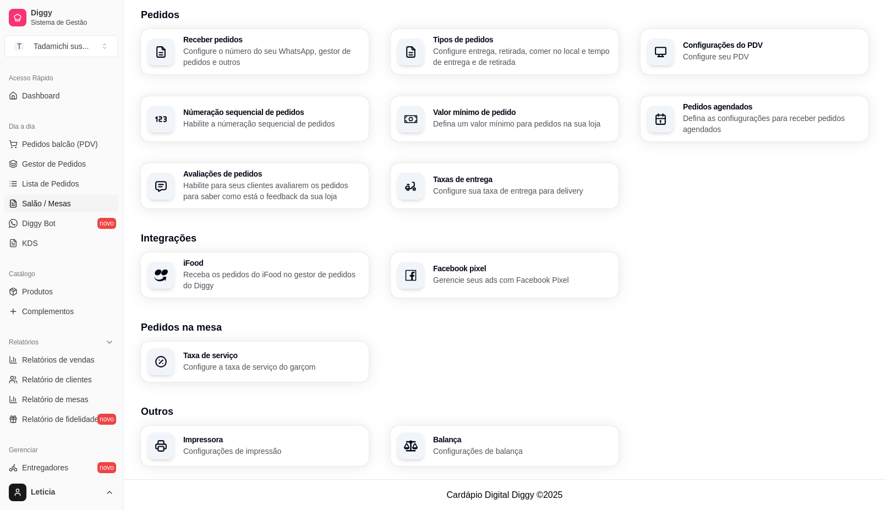
click at [62, 204] on span "Salão / Mesas" at bounding box center [46, 203] width 49 height 11
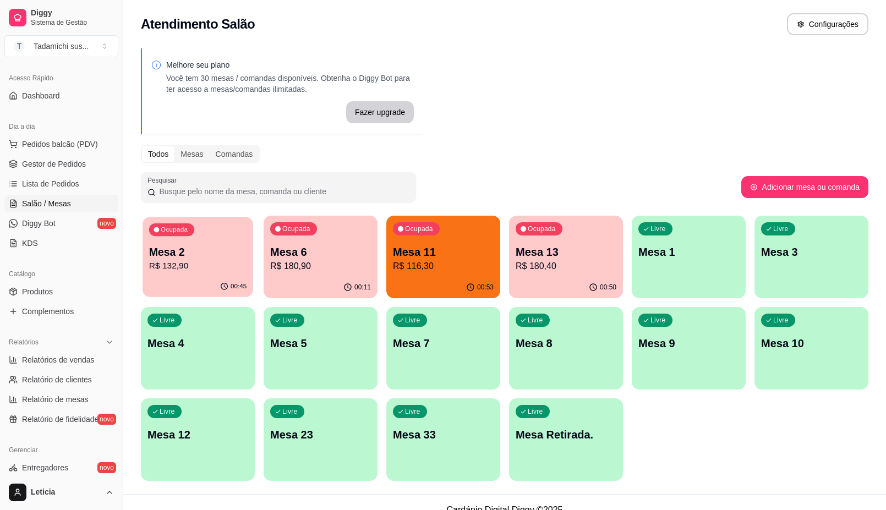
click at [166, 249] on p "Mesa 2" at bounding box center [198, 252] width 98 height 15
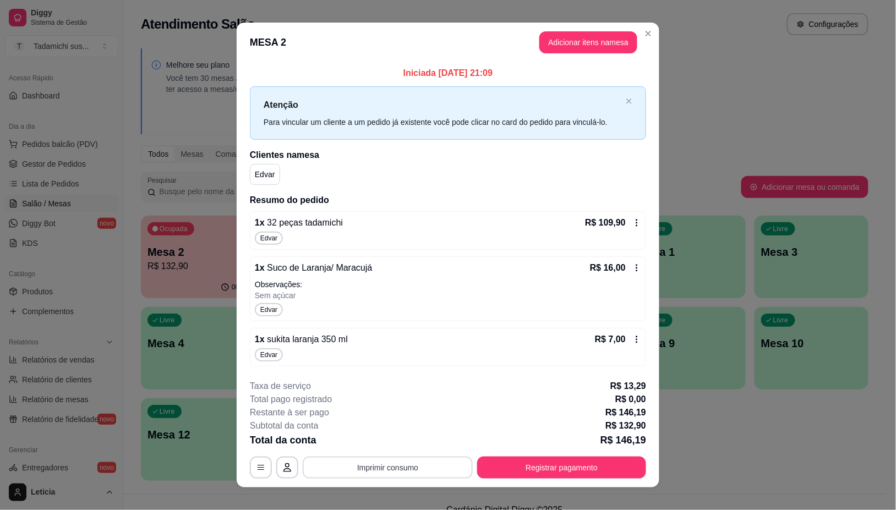
click at [430, 463] on button "Imprimir consumo" at bounding box center [388, 468] width 170 height 22
click at [410, 444] on button "IMPRESSORA HAYOM" at bounding box center [385, 443] width 85 height 18
click at [565, 457] on button "Registrar pagamento" at bounding box center [562, 467] width 164 height 21
click at [579, 461] on button "Registrar pagamento" at bounding box center [561, 468] width 169 height 22
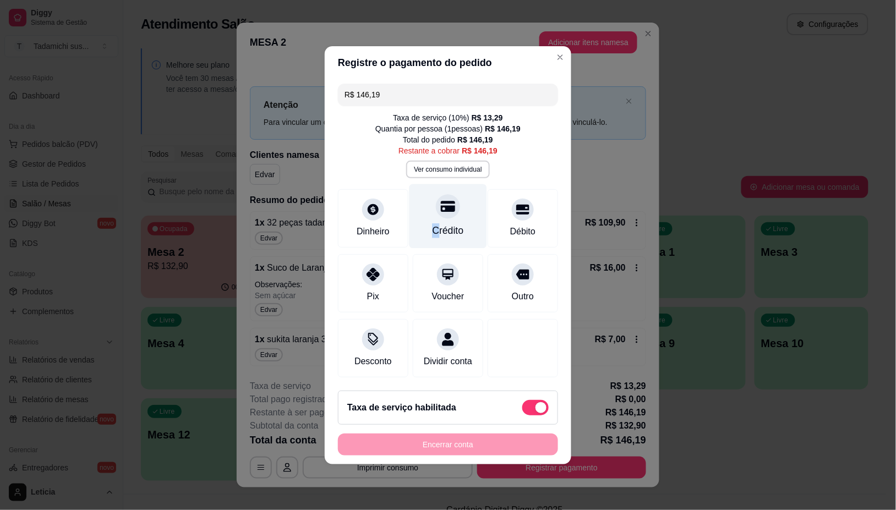
drag, startPoint x: 426, startPoint y: 227, endPoint x: 444, endPoint y: 230, distance: 17.9
click at [442, 230] on div "Crédito" at bounding box center [448, 216] width 78 height 64
type input "R$ 0,00"
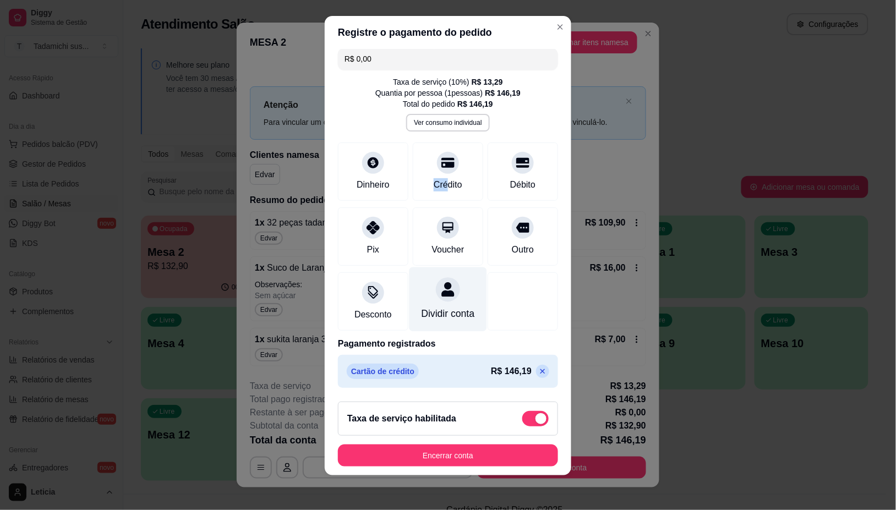
scroll to position [18, 0]
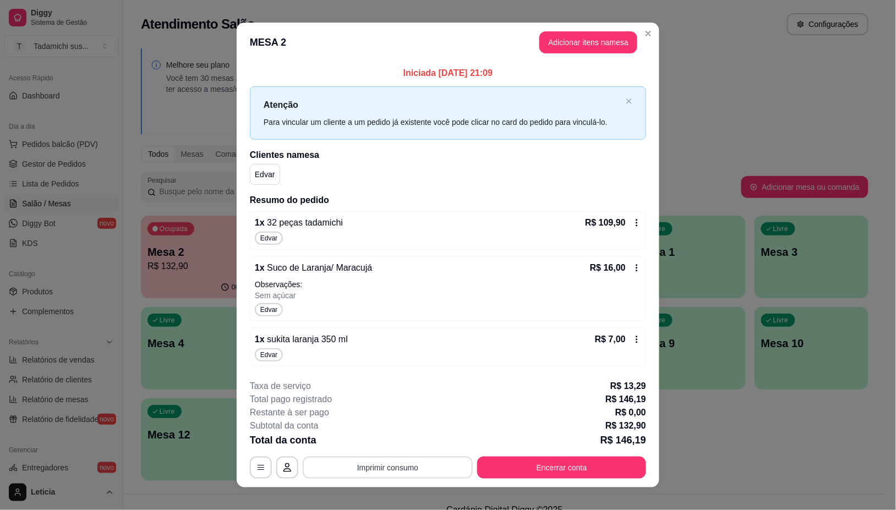
click at [362, 460] on button "Imprimir consumo" at bounding box center [388, 468] width 170 height 22
click at [369, 436] on button "IMPRESSORA HAYOM" at bounding box center [385, 443] width 85 height 18
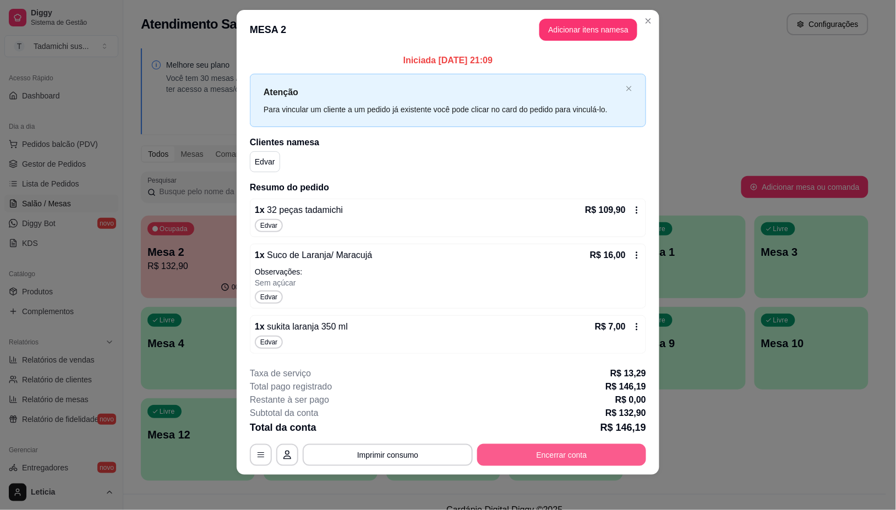
click at [531, 462] on button "Encerrar conta" at bounding box center [561, 455] width 169 height 22
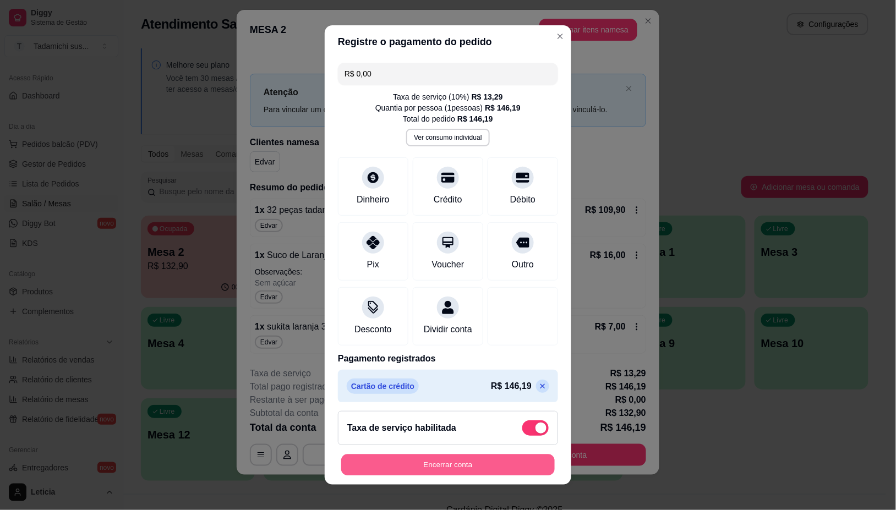
click at [531, 461] on button "Encerrar conta" at bounding box center [448, 464] width 214 height 21
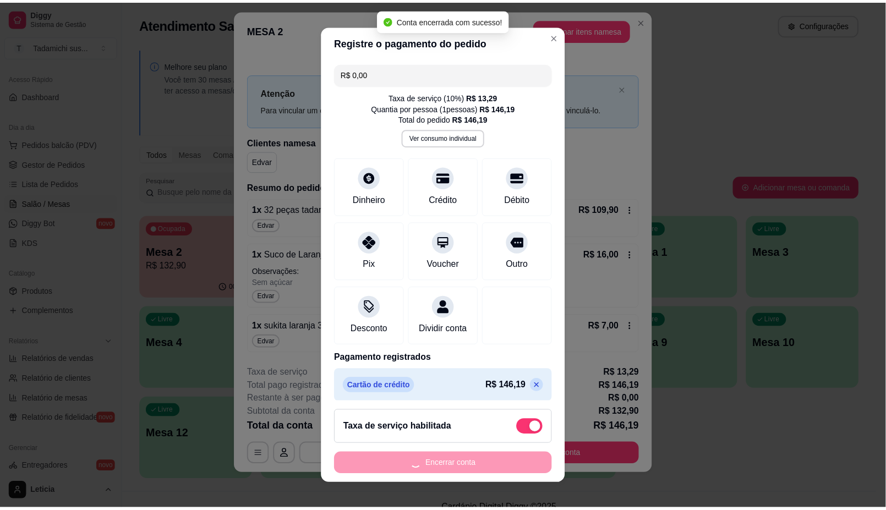
scroll to position [0, 0]
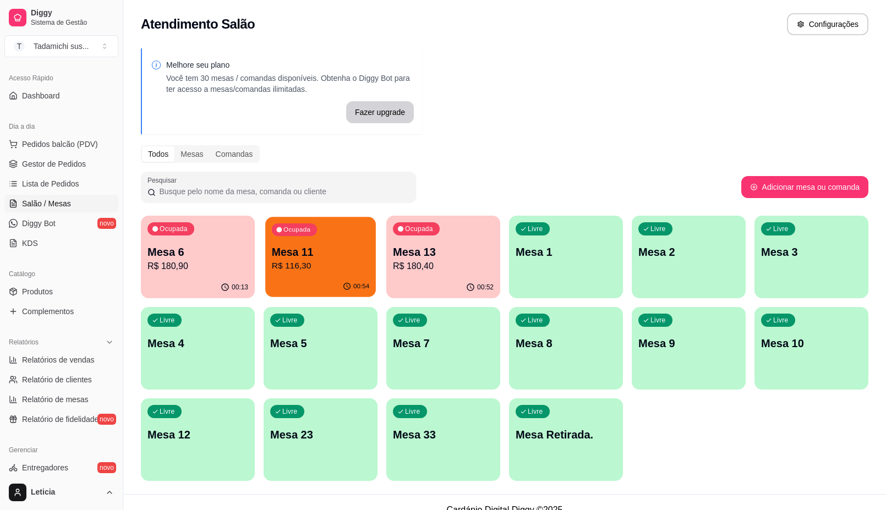
click at [282, 265] on p "R$ 116,30" at bounding box center [321, 266] width 98 height 13
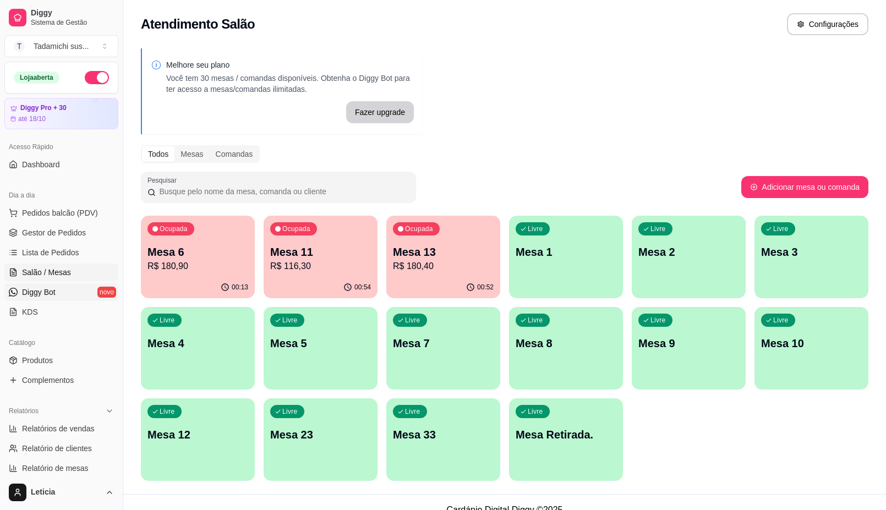
click at [51, 293] on span "Diggy Bot" at bounding box center [39, 292] width 34 height 11
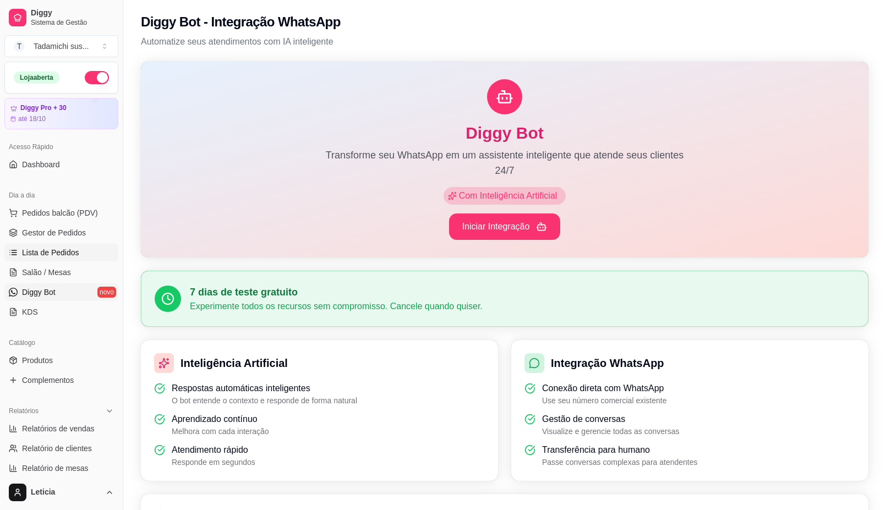
click at [66, 244] on link "Lista de Pedidos" at bounding box center [61, 253] width 114 height 18
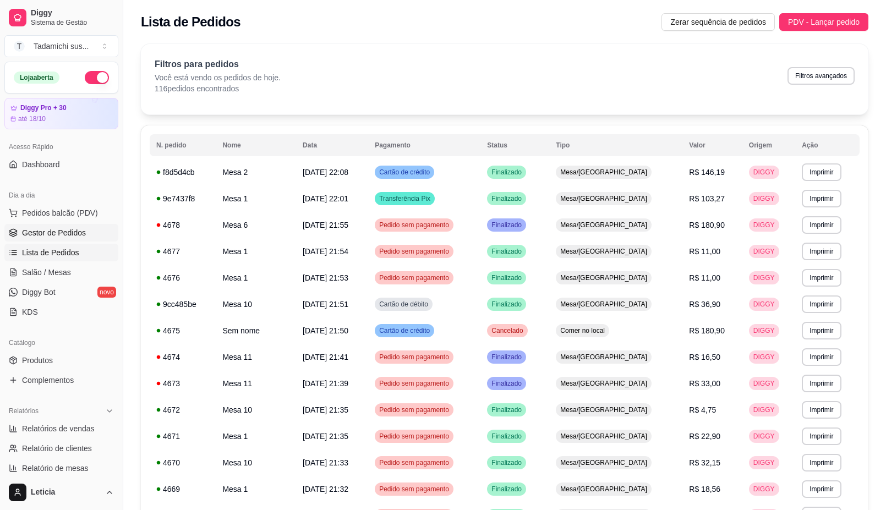
click at [65, 229] on span "Gestor de Pedidos" at bounding box center [54, 232] width 64 height 11
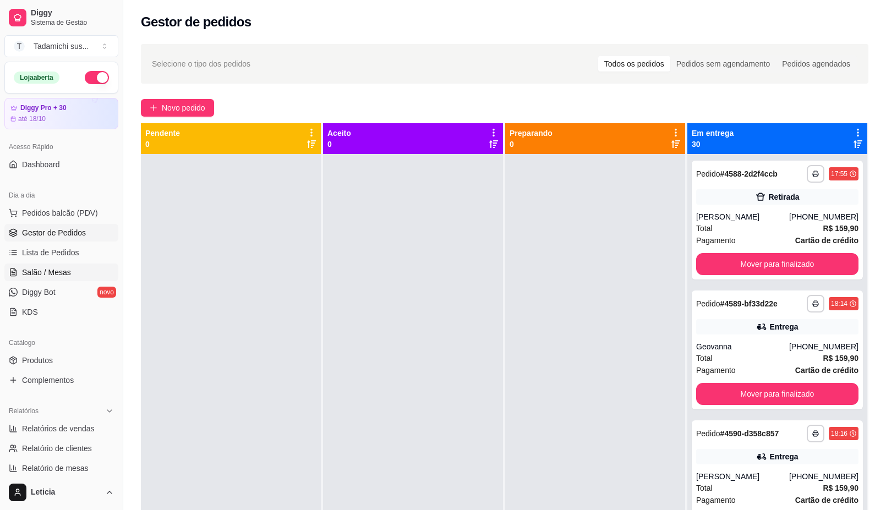
click at [64, 277] on span "Salão / Mesas" at bounding box center [46, 272] width 49 height 11
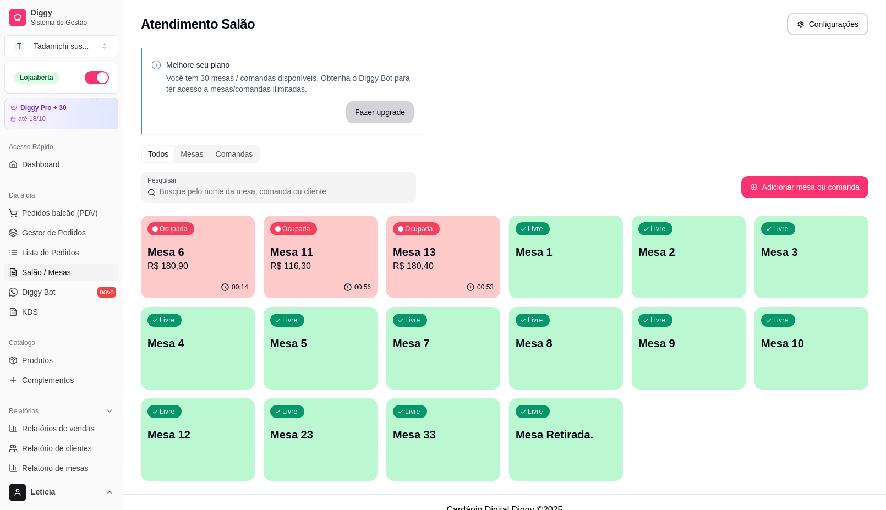
click at [521, 268] on div "Livre Mesa 1" at bounding box center [566, 250] width 114 height 69
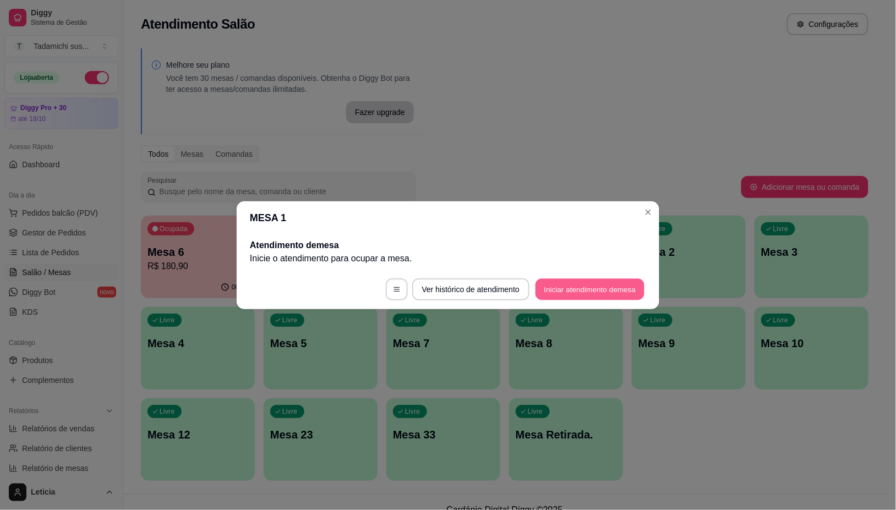
click at [592, 287] on button "Iniciar atendimento de mesa" at bounding box center [589, 288] width 109 height 21
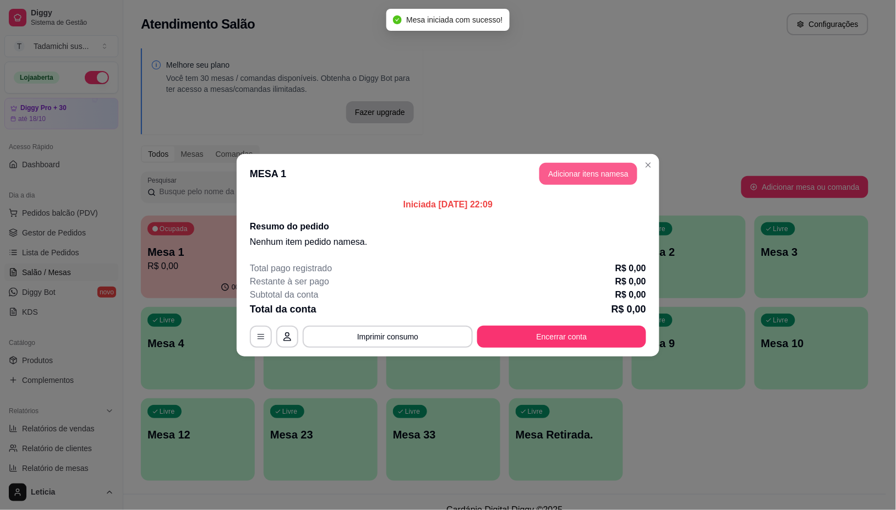
click at [587, 176] on button "Adicionar itens na mesa" at bounding box center [588, 174] width 98 height 22
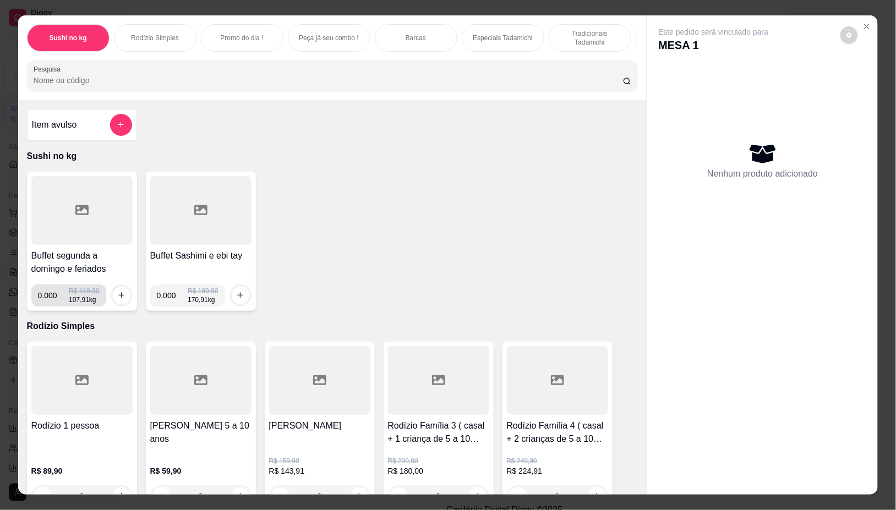
click at [52, 303] on input "0.000" at bounding box center [53, 296] width 31 height 22
type input "0.070"
click at [119, 300] on icon "increase-product-quantity" at bounding box center [121, 296] width 8 height 8
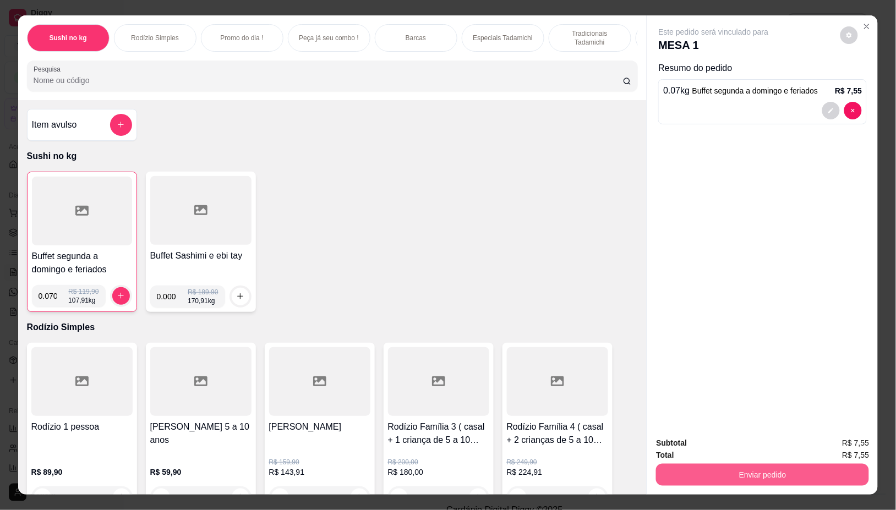
click at [767, 469] on button "Enviar pedido" at bounding box center [762, 475] width 213 height 22
click at [757, 446] on button "Registrar cliente" at bounding box center [766, 443] width 73 height 21
click at [745, 464] on button "Enviar pedido" at bounding box center [762, 474] width 206 height 21
click at [861, 436] on button "Enviar pedido" at bounding box center [840, 443] width 62 height 21
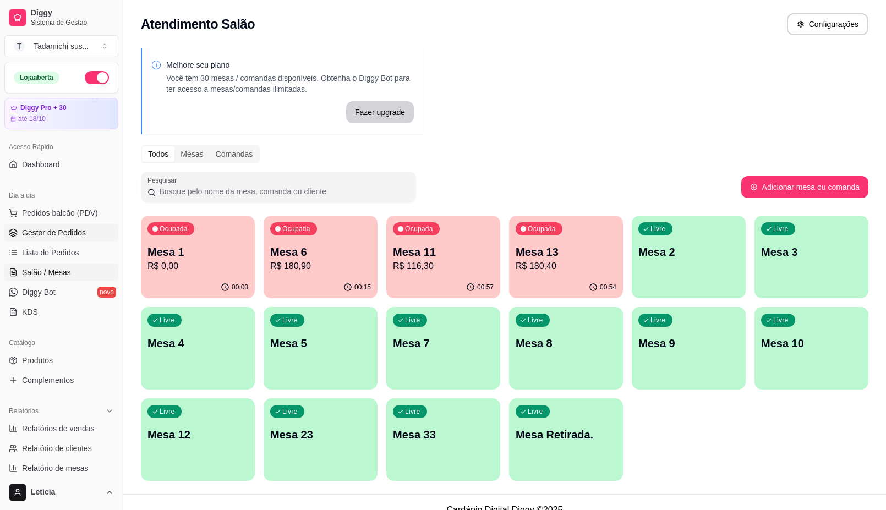
click at [53, 228] on span "Gestor de Pedidos" at bounding box center [54, 232] width 64 height 11
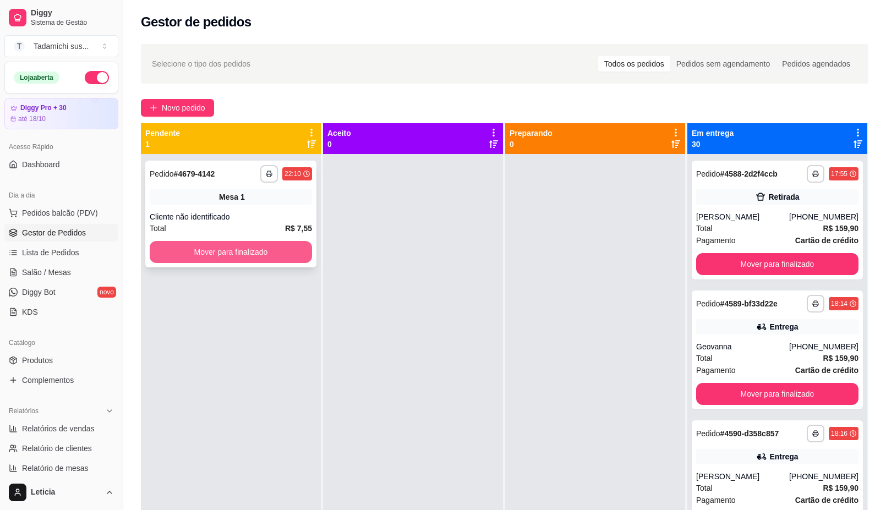
click at [278, 243] on button "Mover para finalizado" at bounding box center [231, 252] width 162 height 22
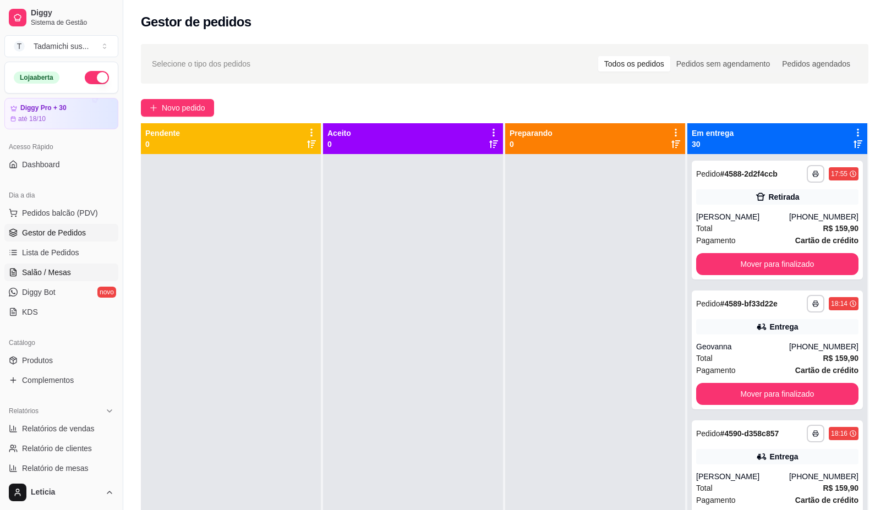
click at [68, 271] on span "Salão / Mesas" at bounding box center [46, 272] width 49 height 11
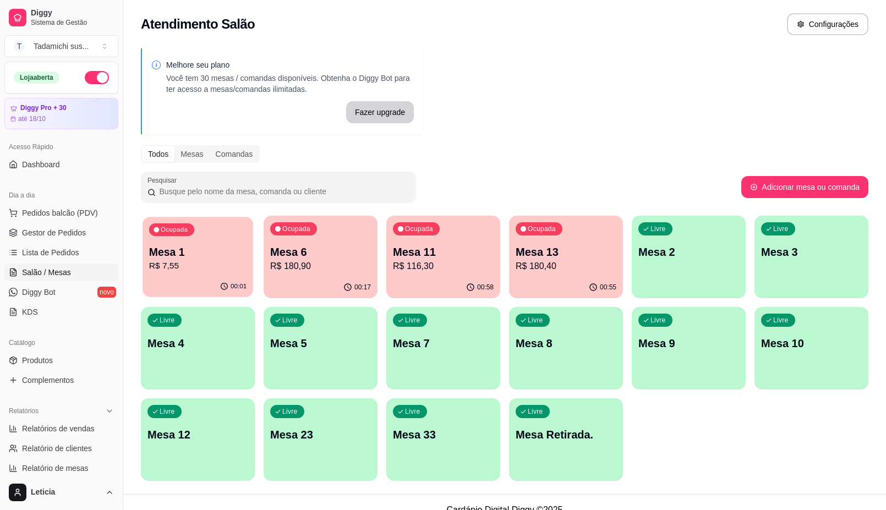
click at [183, 254] on div "Mesa 1 R$ 7,55" at bounding box center [198, 259] width 98 height 28
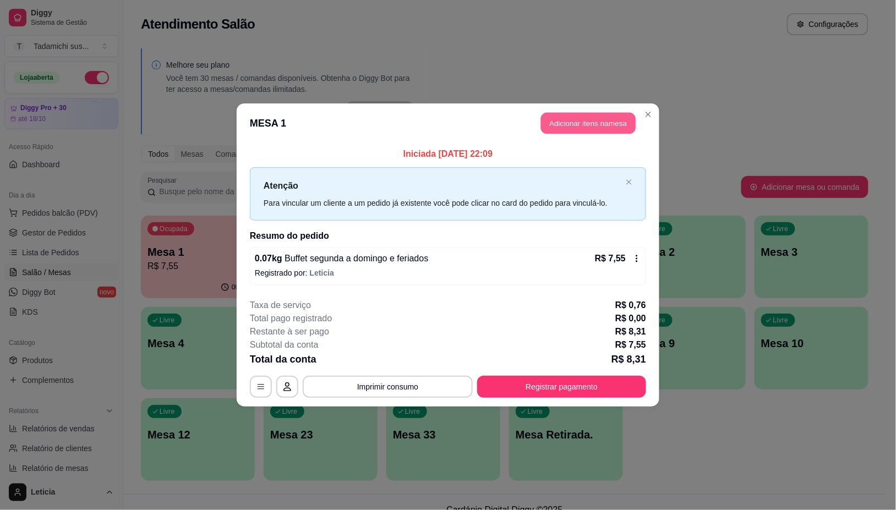
click at [604, 125] on button "Adicionar itens na mesa" at bounding box center [588, 123] width 95 height 21
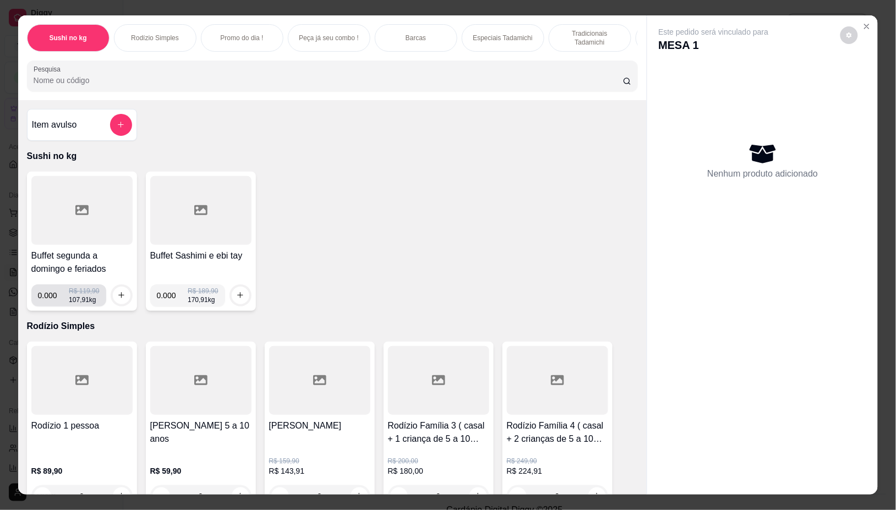
click at [51, 297] on input "0.000" at bounding box center [53, 296] width 31 height 22
type input "0.208"
click at [117, 299] on icon "increase-product-quantity" at bounding box center [121, 295] width 8 height 8
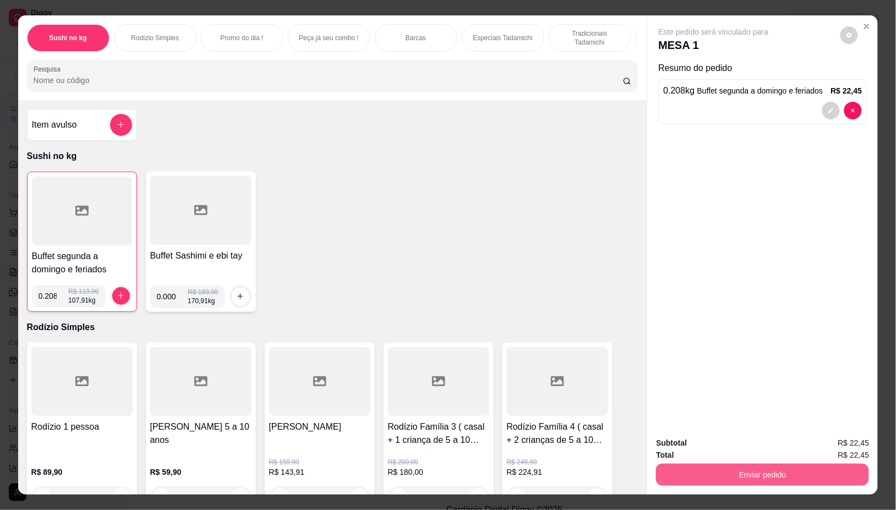
click at [754, 471] on button "Enviar pedido" at bounding box center [762, 475] width 213 height 22
click at [857, 440] on button "Enviar pedido" at bounding box center [840, 443] width 61 height 20
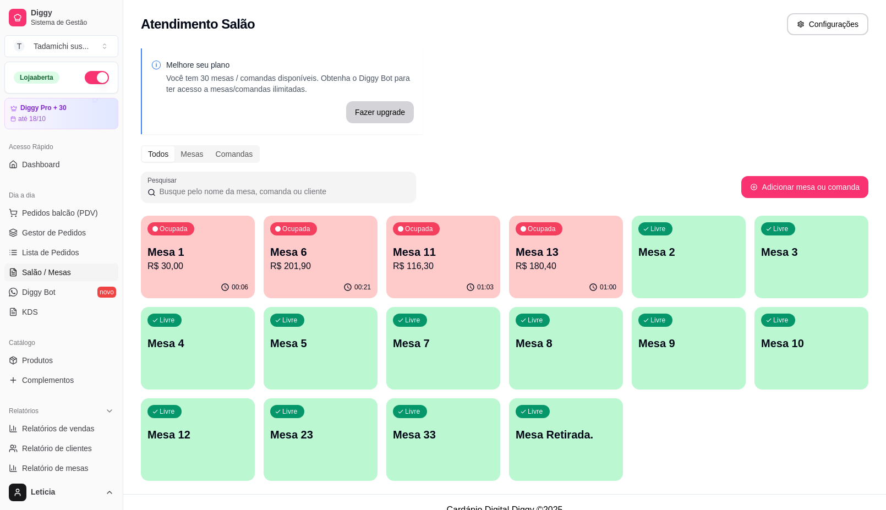
click at [411, 276] on div "Ocupada Mesa 11 R$ 116,30" at bounding box center [443, 246] width 114 height 61
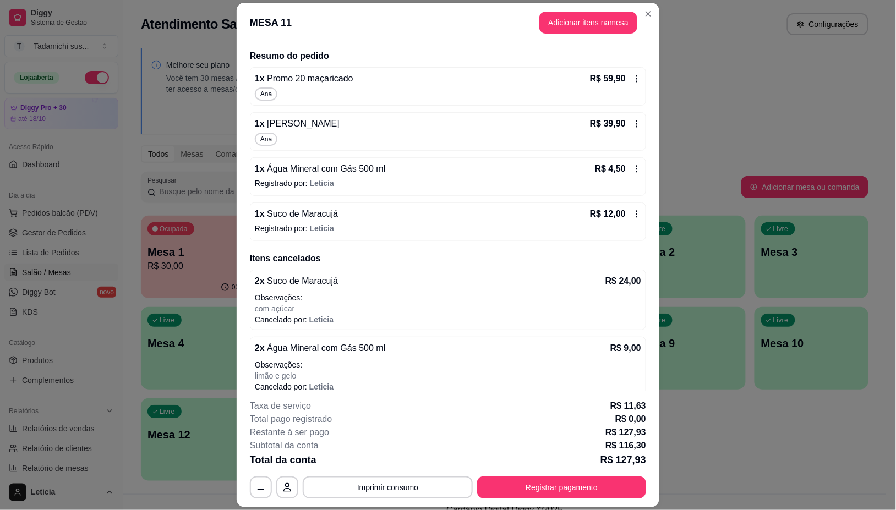
scroll to position [136, 0]
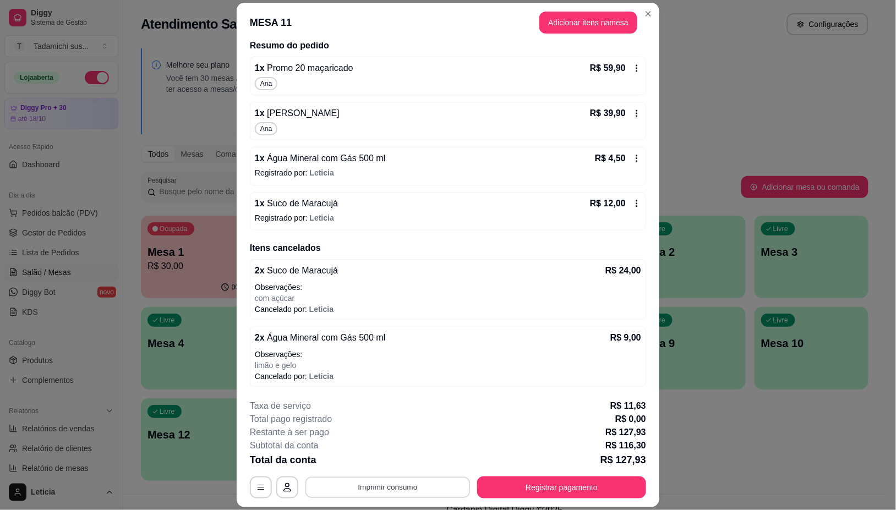
click at [409, 490] on button "Imprimir consumo" at bounding box center [387, 487] width 165 height 21
click at [408, 466] on button "IMPRESSORA HAYOM" at bounding box center [386, 462] width 82 height 17
click at [490, 494] on button "Registrar pagamento" at bounding box center [561, 488] width 169 height 22
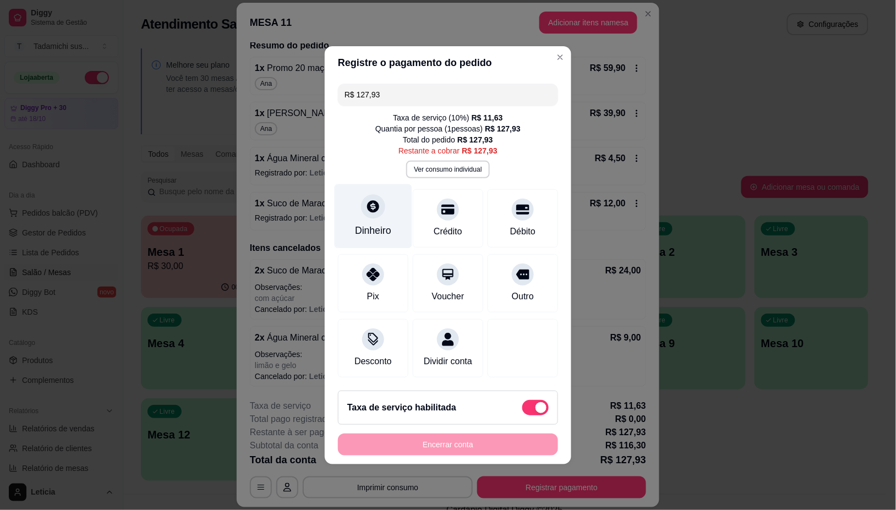
click at [368, 201] on icon at bounding box center [373, 206] width 12 height 12
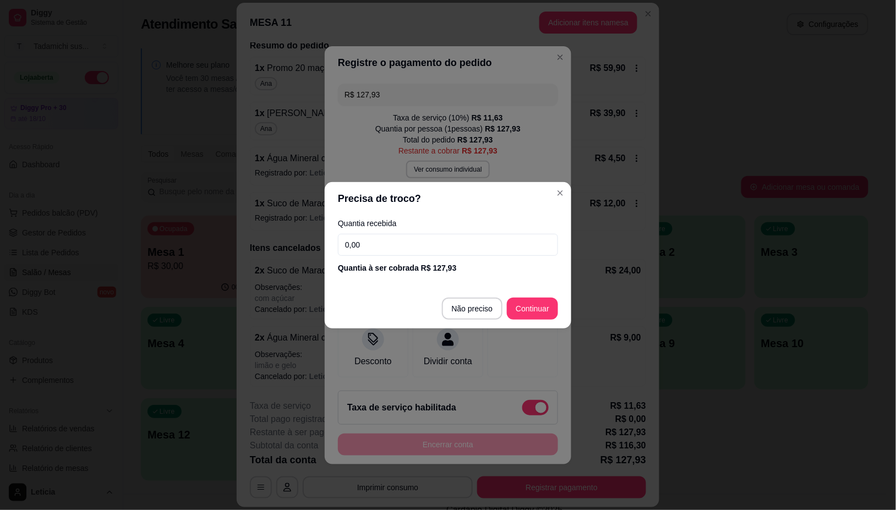
click at [417, 252] on input "0,00" at bounding box center [448, 245] width 220 height 22
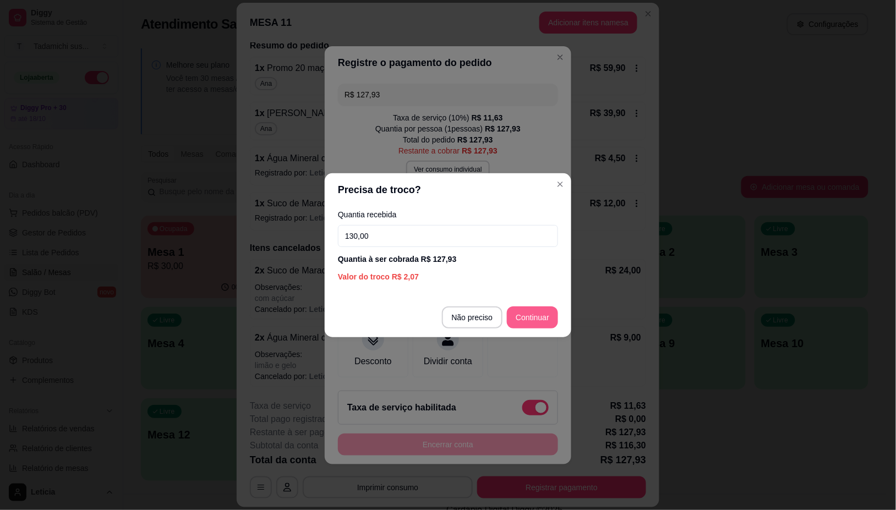
type input "130,00"
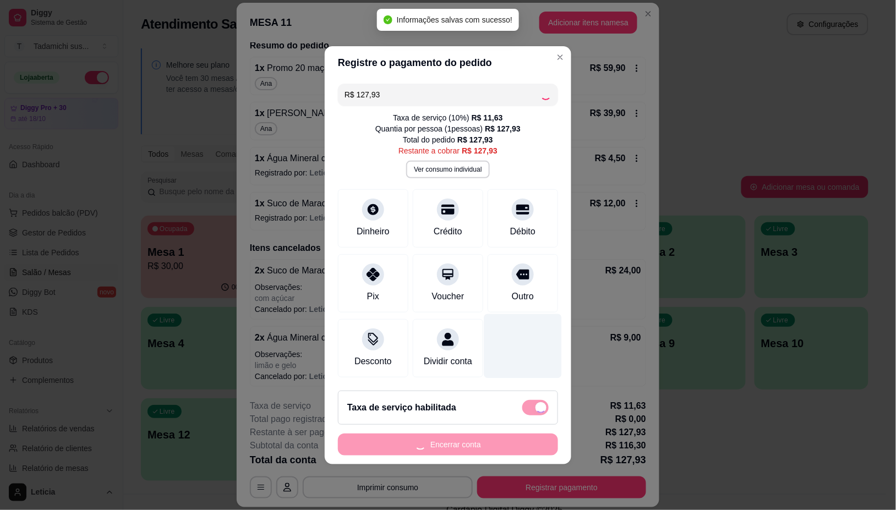
type input "R$ 0,00"
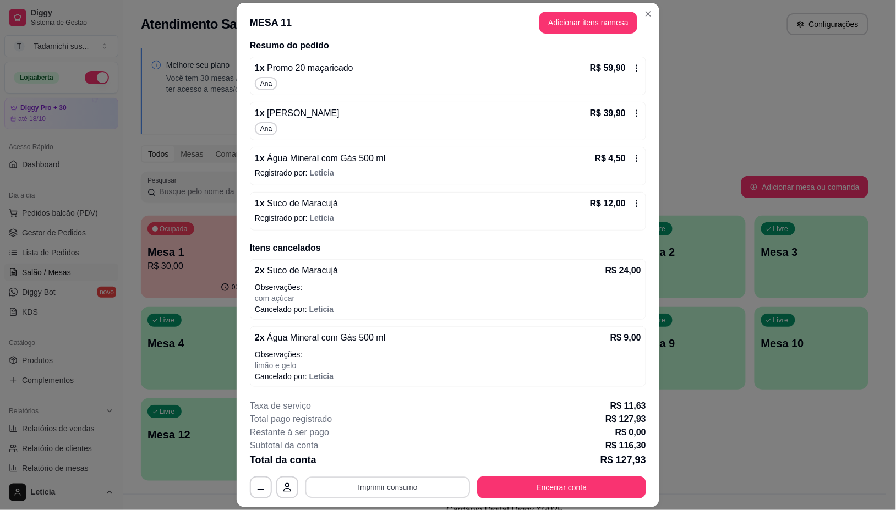
click at [400, 491] on button "Imprimir consumo" at bounding box center [387, 487] width 165 height 21
click at [389, 463] on button "IMPRESSORA HAYOM" at bounding box center [385, 463] width 85 height 18
click at [570, 491] on button "Encerrar conta" at bounding box center [562, 487] width 164 height 21
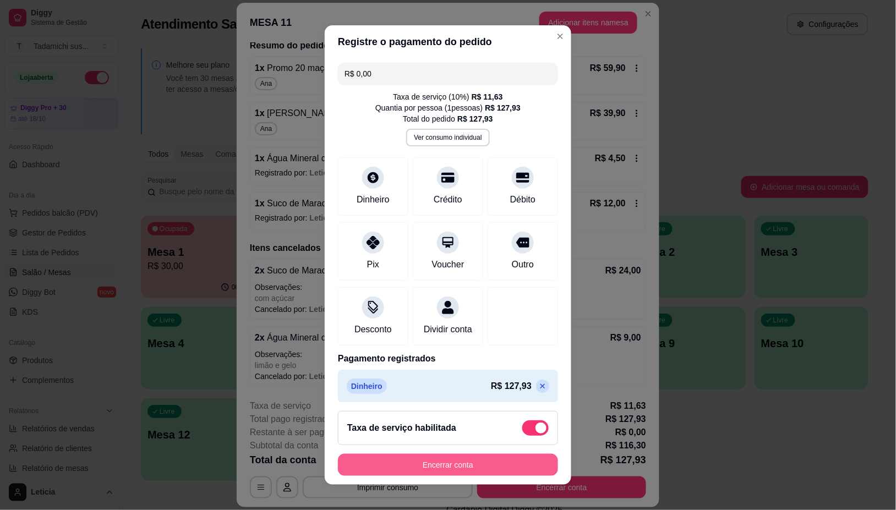
click at [486, 469] on button "Encerrar conta" at bounding box center [448, 465] width 220 height 22
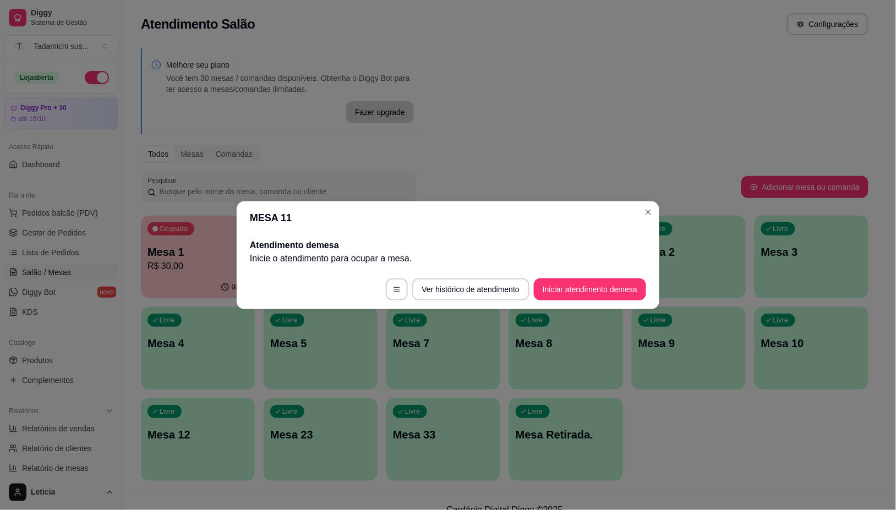
scroll to position [0, 0]
click at [642, 221] on header "MESA 11" at bounding box center [448, 217] width 423 height 33
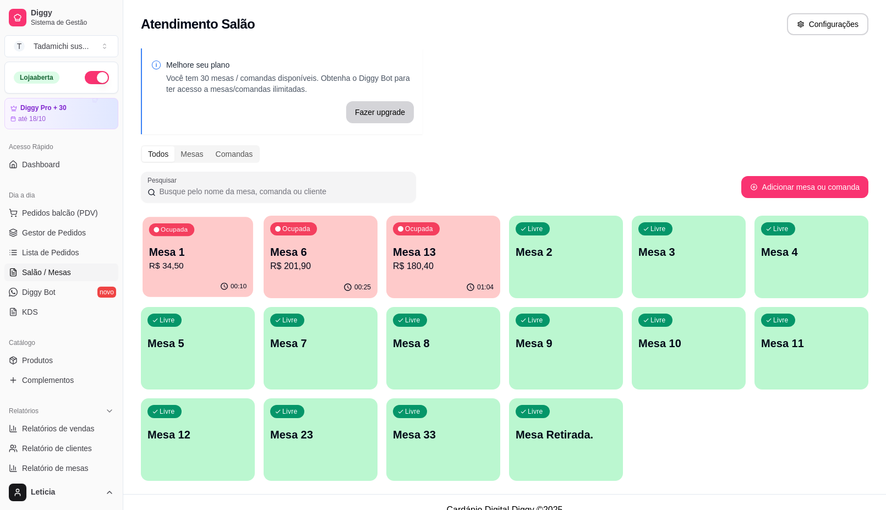
click at [167, 273] on div "Ocupada Mesa 1 R$ 34,50" at bounding box center [198, 246] width 111 height 59
click at [320, 270] on p "R$ 201,90" at bounding box center [321, 266] width 98 height 13
click at [386, 251] on div "Ocupada Mesa 1 R$ 34,50 00:11 Ocupada Mesa 6 R$ 201,90 00:26 Ocupada Mesa 13 R$…" at bounding box center [505, 348] width 728 height 265
click at [429, 250] on p "Mesa 13" at bounding box center [444, 252] width 98 height 15
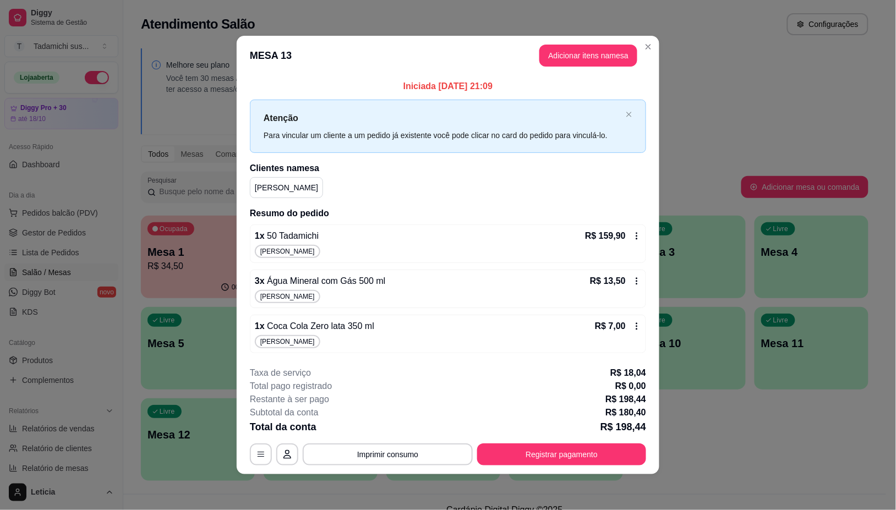
click at [637, 326] on icon at bounding box center [637, 326] width 2 height 7
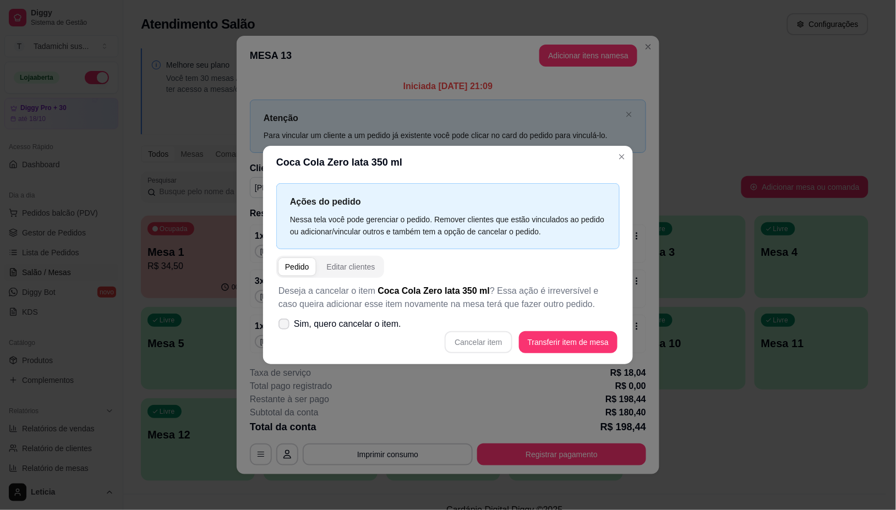
click at [285, 324] on icon at bounding box center [284, 324] width 9 height 7
click at [285, 326] on input "Sim, quero cancelar o item." at bounding box center [281, 329] width 7 height 7
checkbox input "true"
click at [476, 345] on button "Cancelar item" at bounding box center [478, 341] width 65 height 21
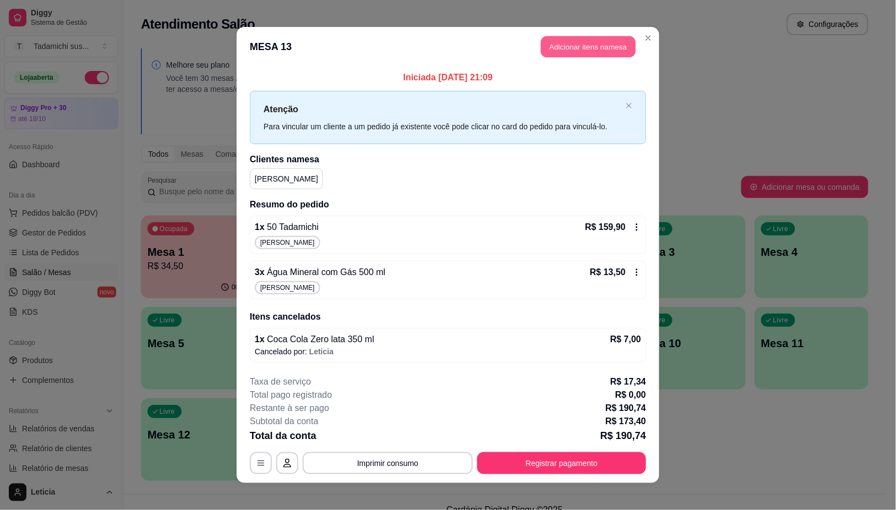
click at [556, 55] on button "Adicionar itens na mesa" at bounding box center [588, 46] width 95 height 21
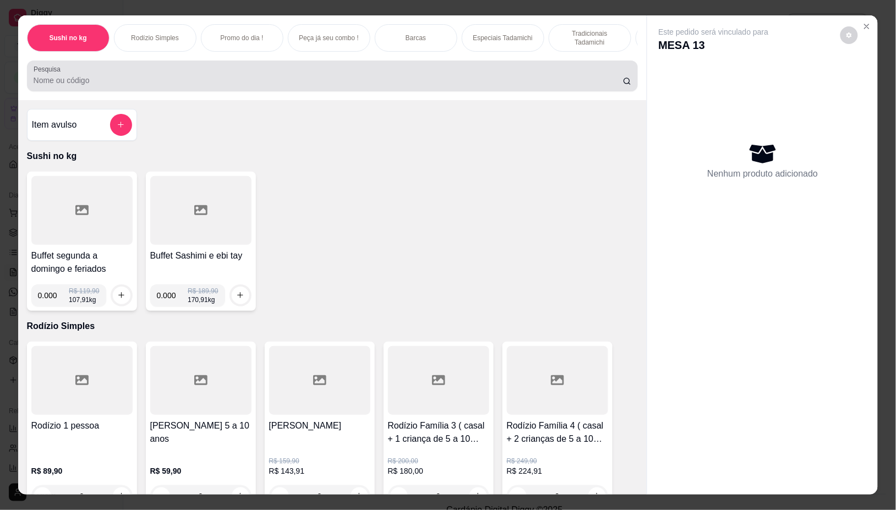
click at [96, 91] on div "Pesquisa" at bounding box center [332, 76] width 611 height 31
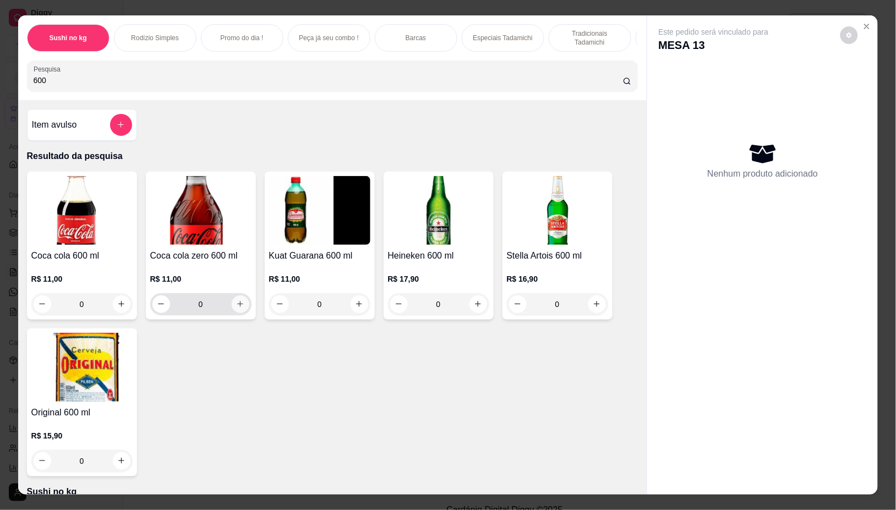
type input "600"
click at [238, 304] on button "increase-product-quantity" at bounding box center [241, 305] width 18 height 18
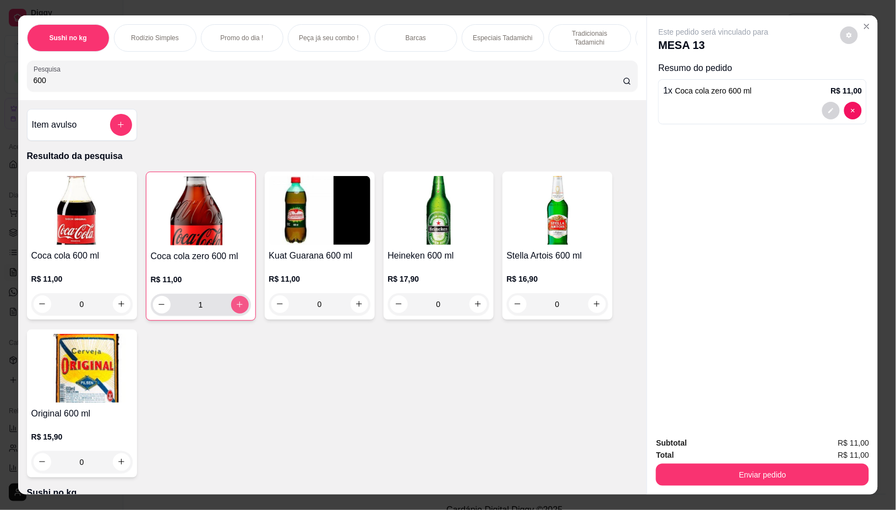
type input "1"
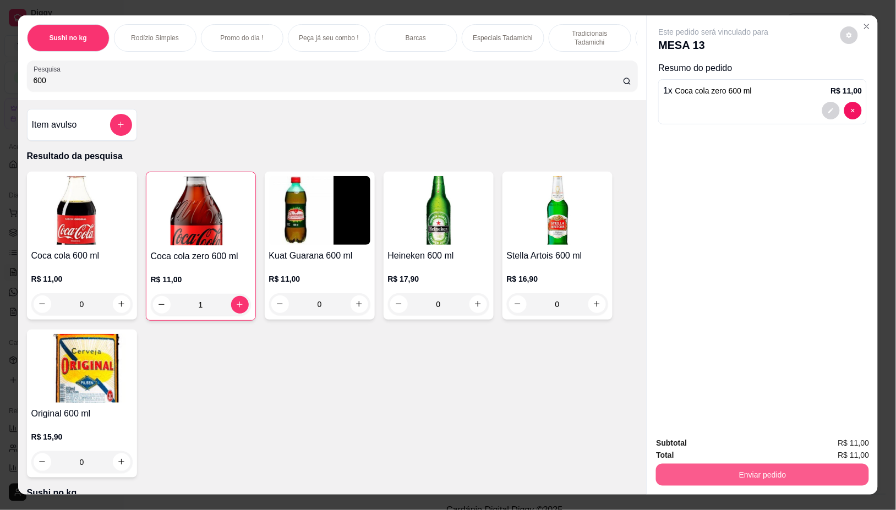
click at [783, 468] on button "Enviar pedido" at bounding box center [762, 475] width 213 height 22
click at [847, 444] on button "Enviar pedido" at bounding box center [840, 443] width 62 height 21
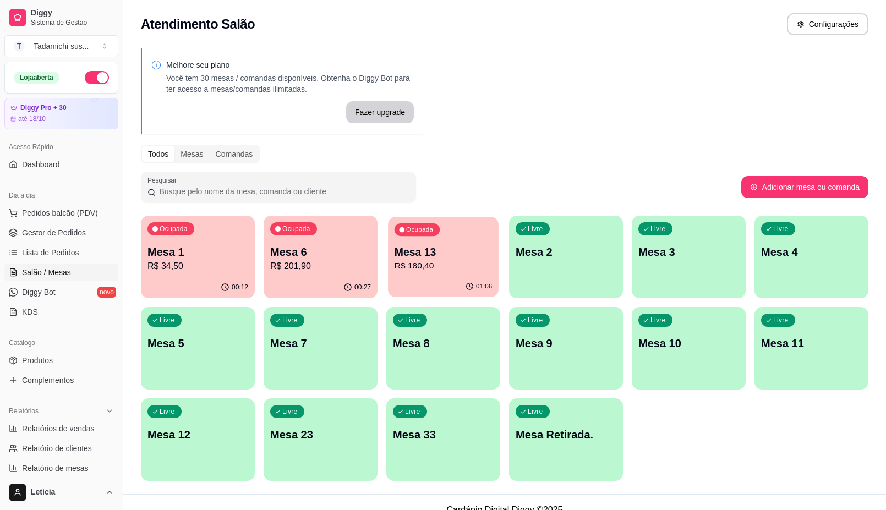
click at [414, 268] on p "R$ 180,40" at bounding box center [444, 266] width 98 height 13
click at [63, 218] on span "Pedidos balcão (PDV)" at bounding box center [60, 212] width 76 height 11
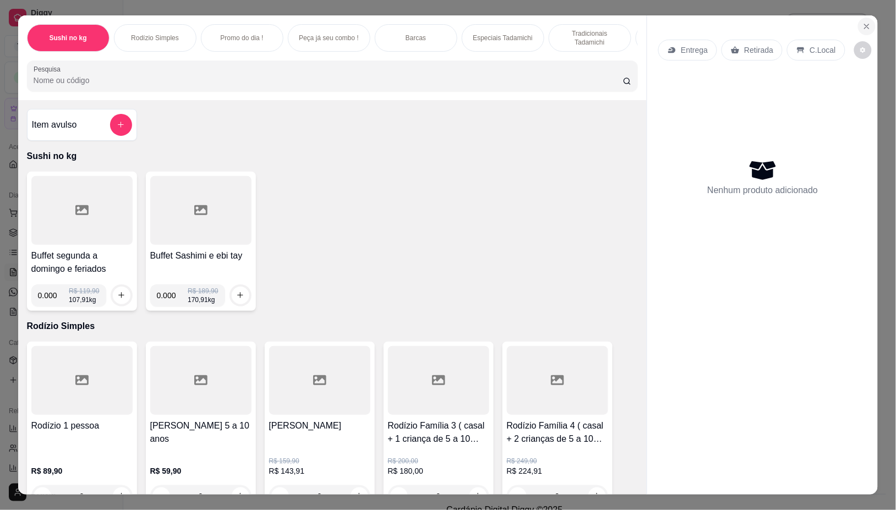
click at [865, 22] on icon "Close" at bounding box center [866, 26] width 9 height 9
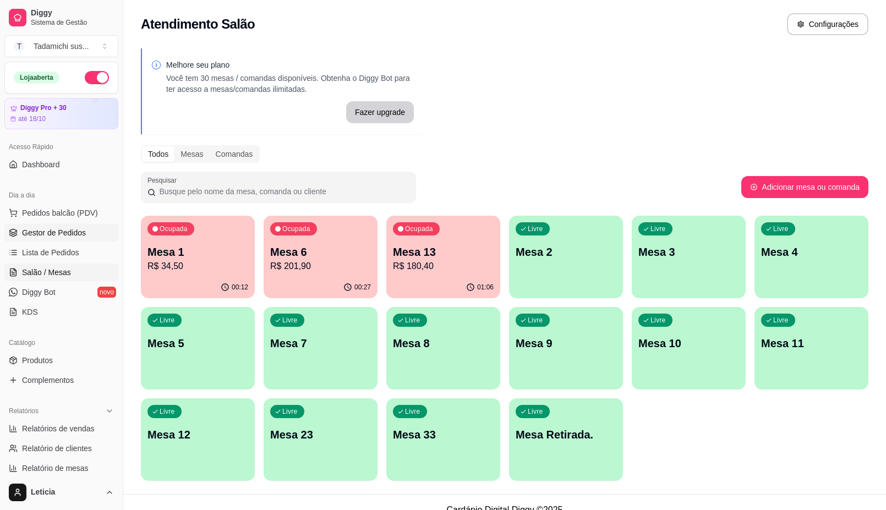
click at [74, 237] on span "Gestor de Pedidos" at bounding box center [54, 232] width 64 height 11
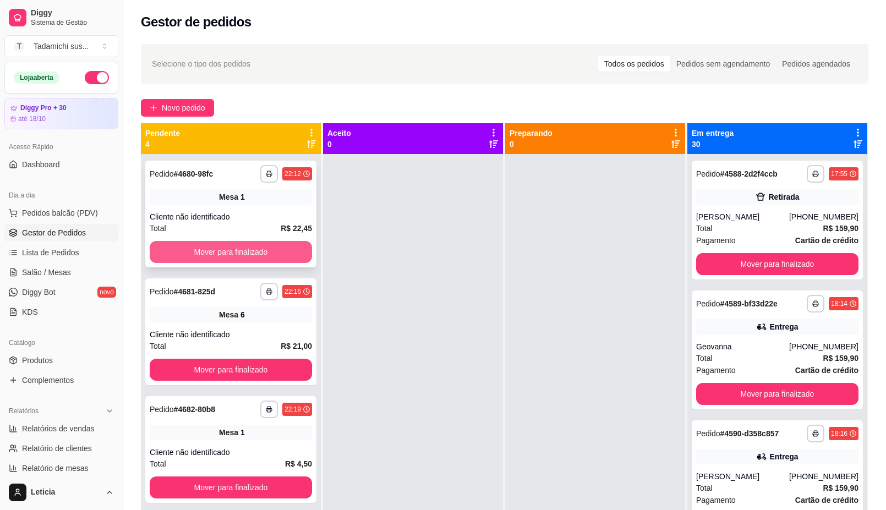
click at [227, 241] on button "Mover para finalizado" at bounding box center [231, 252] width 162 height 22
click at [218, 257] on button "Mover para finalizado" at bounding box center [231, 252] width 162 height 22
click at [232, 251] on button "Mover para finalizado" at bounding box center [230, 252] width 157 height 21
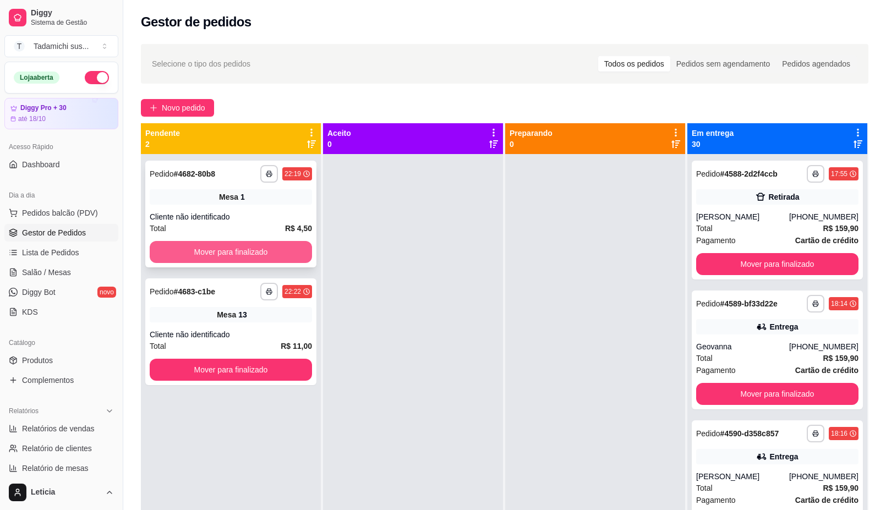
click at [214, 247] on button "Mover para finalizado" at bounding box center [231, 252] width 162 height 22
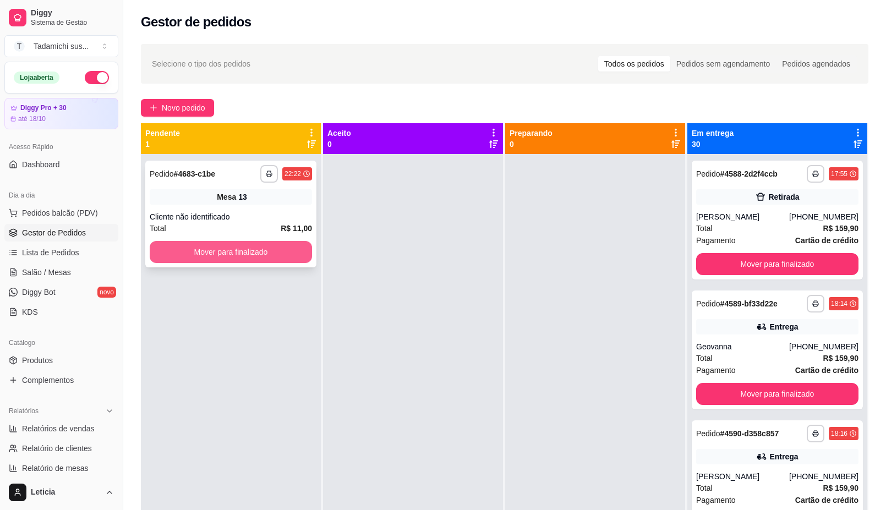
click at [217, 252] on button "Mover para finalizado" at bounding box center [231, 252] width 162 height 22
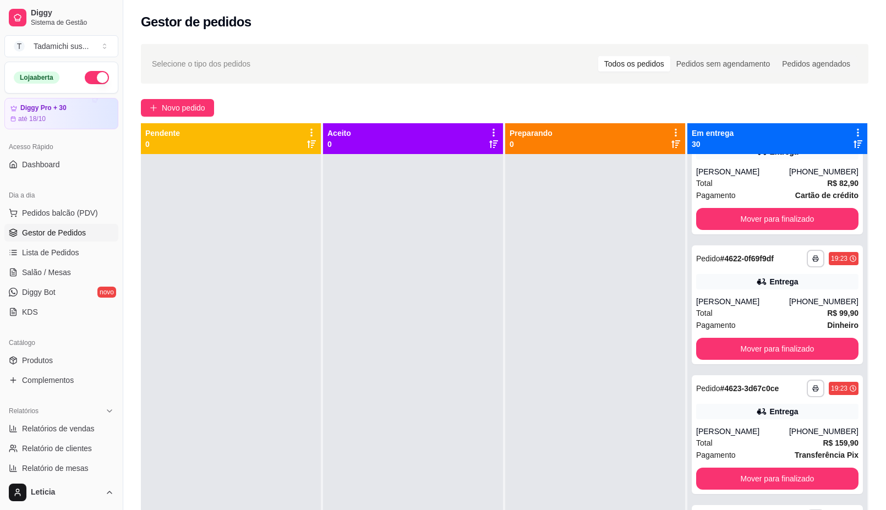
scroll to position [1995, 0]
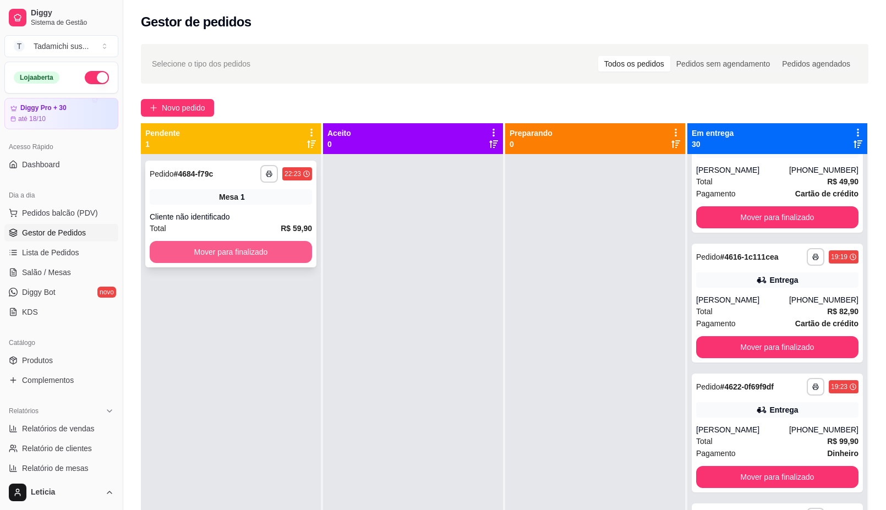
click at [249, 243] on button "Mover para finalizado" at bounding box center [231, 252] width 162 height 22
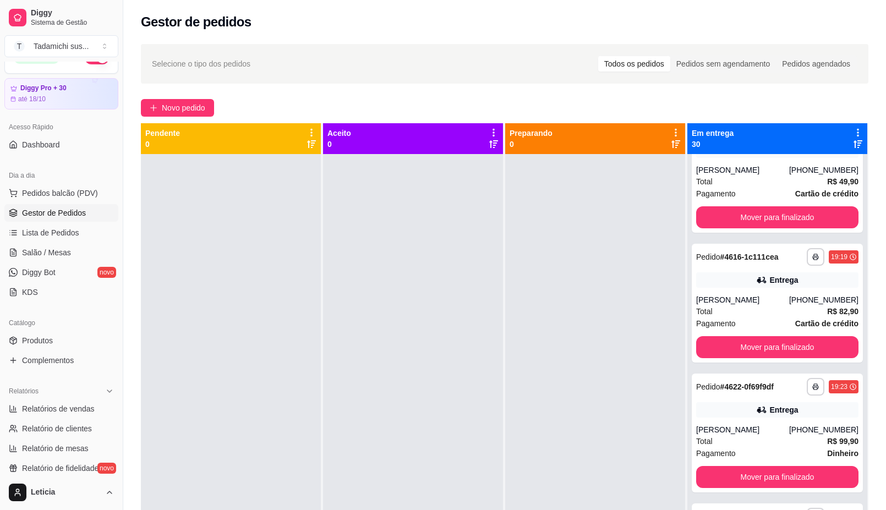
scroll to position [14, 0]
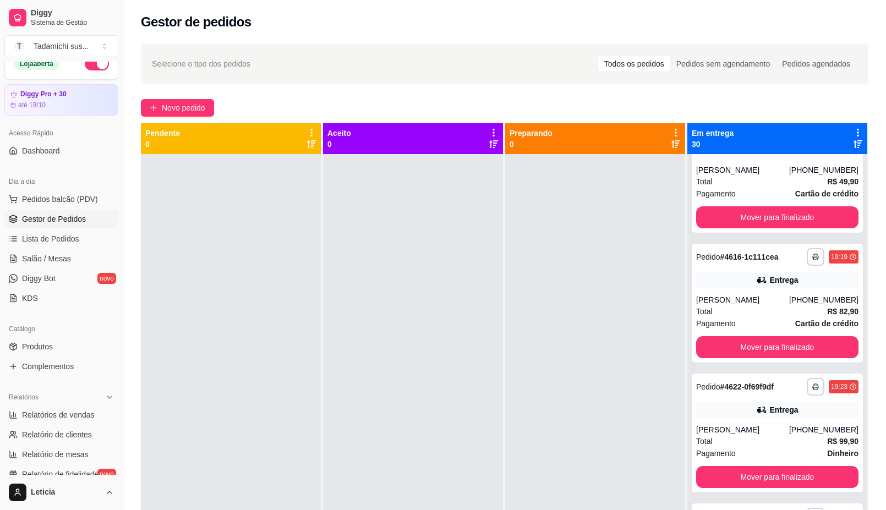
drag, startPoint x: 117, startPoint y: 96, endPoint x: 116, endPoint y: 88, distance: 8.4
click at [116, 88] on div "Diggy Sistema de Gestão T Tadamichi sus ... Loja aberta Diggy Pro + 30 até 18/1…" at bounding box center [61, 255] width 123 height 510
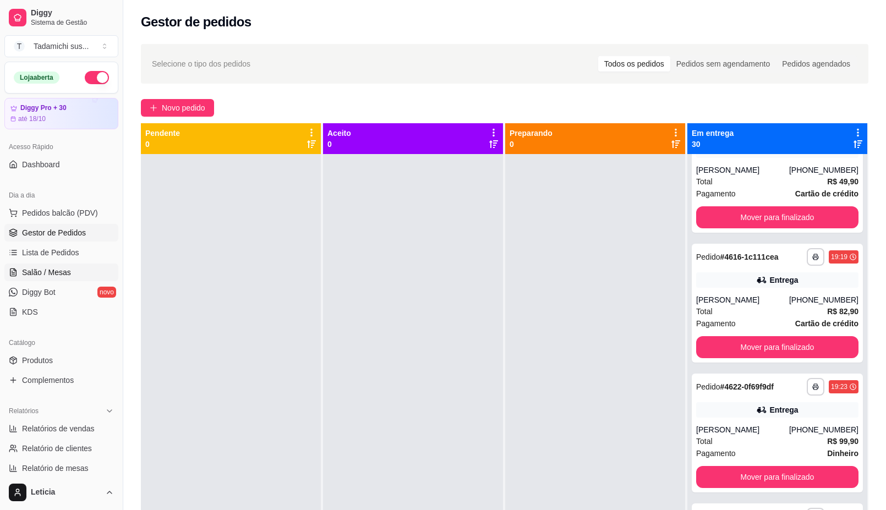
click at [51, 274] on span "Salão / Mesas" at bounding box center [46, 272] width 49 height 11
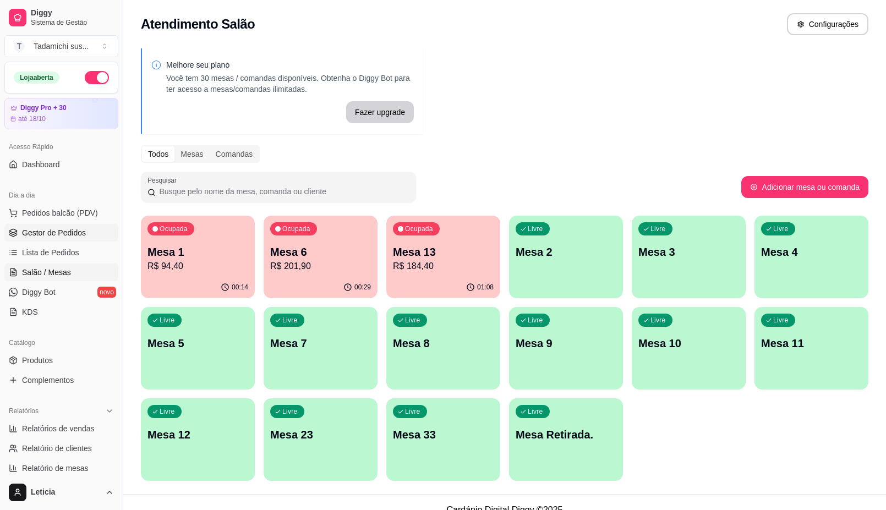
click at [67, 237] on span "Gestor de Pedidos" at bounding box center [54, 232] width 64 height 11
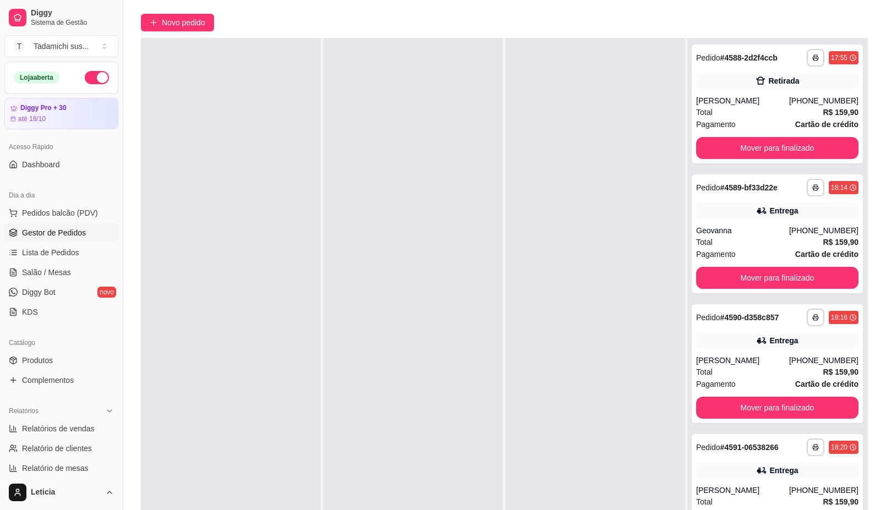
scroll to position [168, 0]
